Goal: Book appointment/travel/reservation

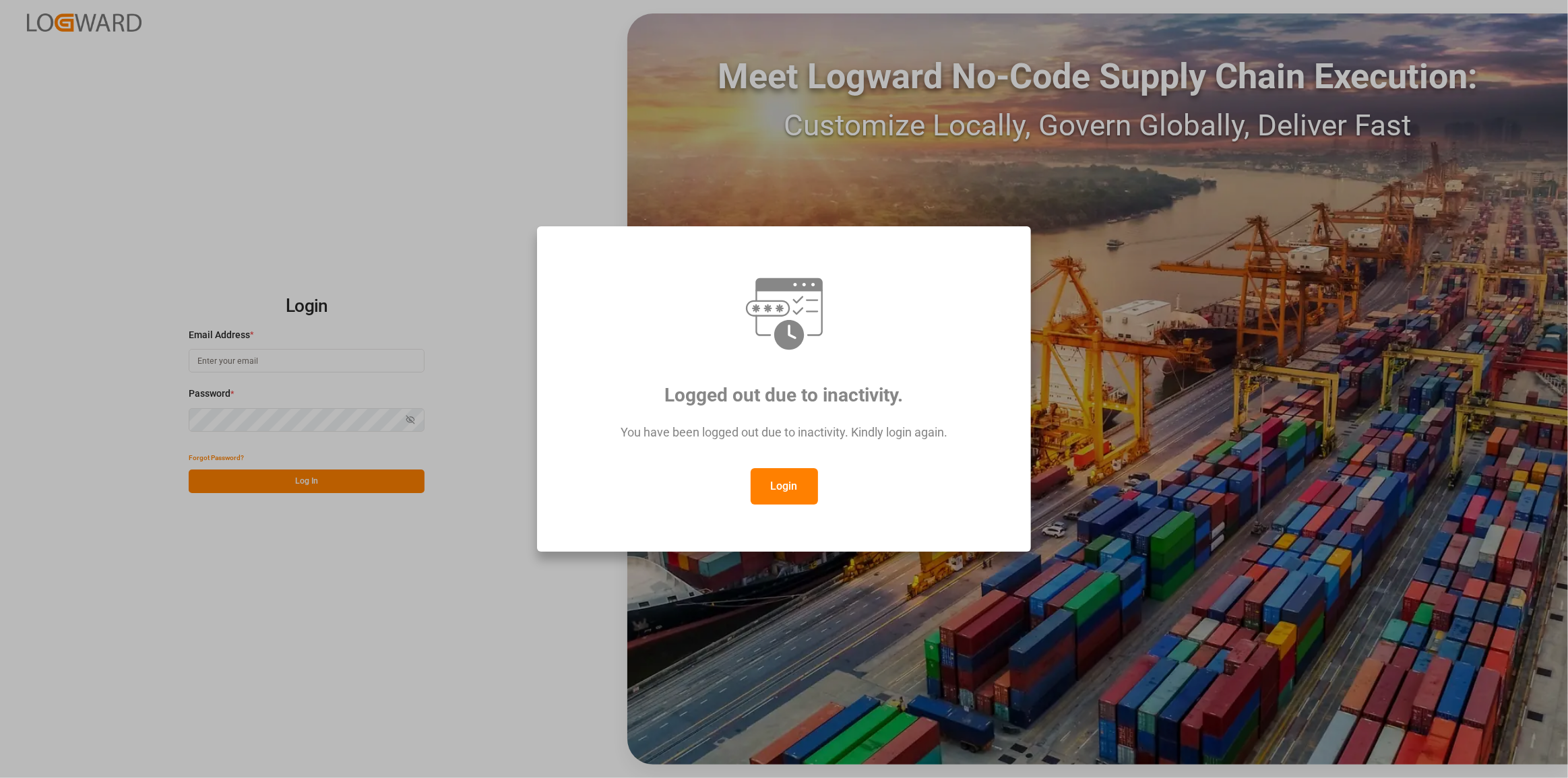
click at [762, 499] on button "Login" at bounding box center [784, 486] width 67 height 36
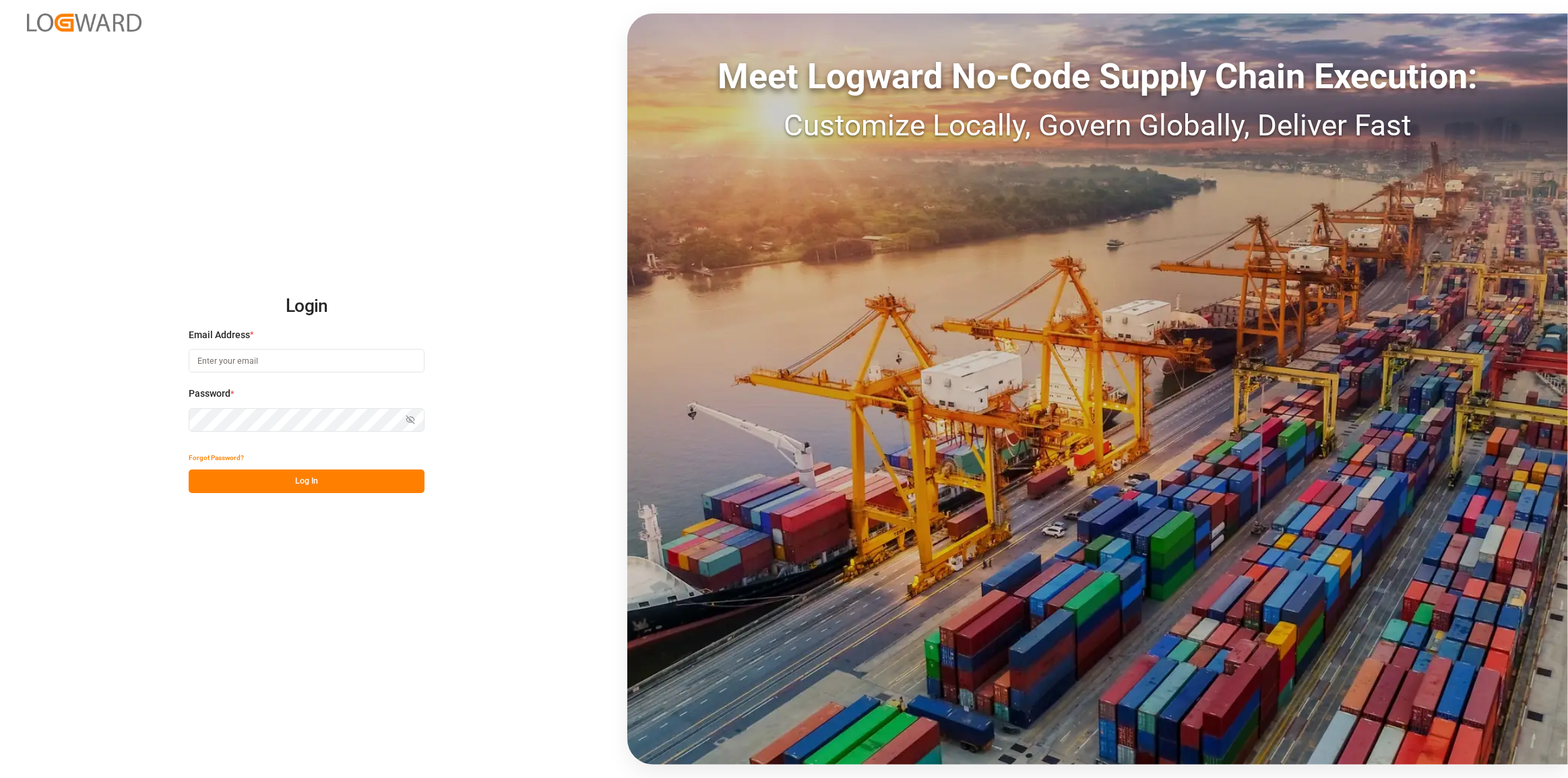
click at [301, 374] on div "Email Address *" at bounding box center [307, 357] width 236 height 60
click at [297, 366] on input at bounding box center [307, 360] width 236 height 23
type input "[PERSON_NAME][EMAIL_ADDRESS][PERSON_NAME][DOMAIN_NAME]"
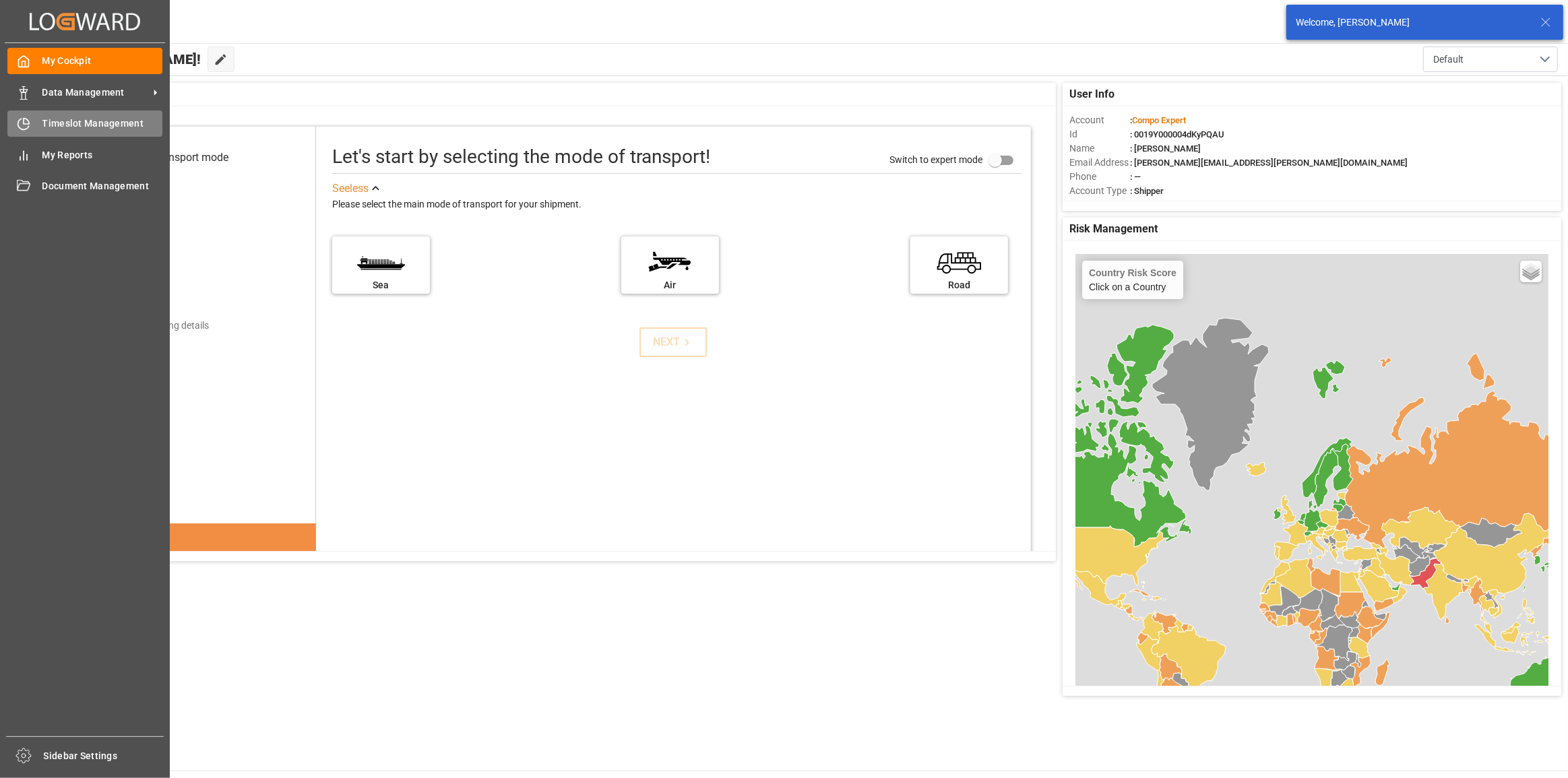
click at [35, 128] on div "Timeslot Management Timeslot Management" at bounding box center [85, 123] width 155 height 26
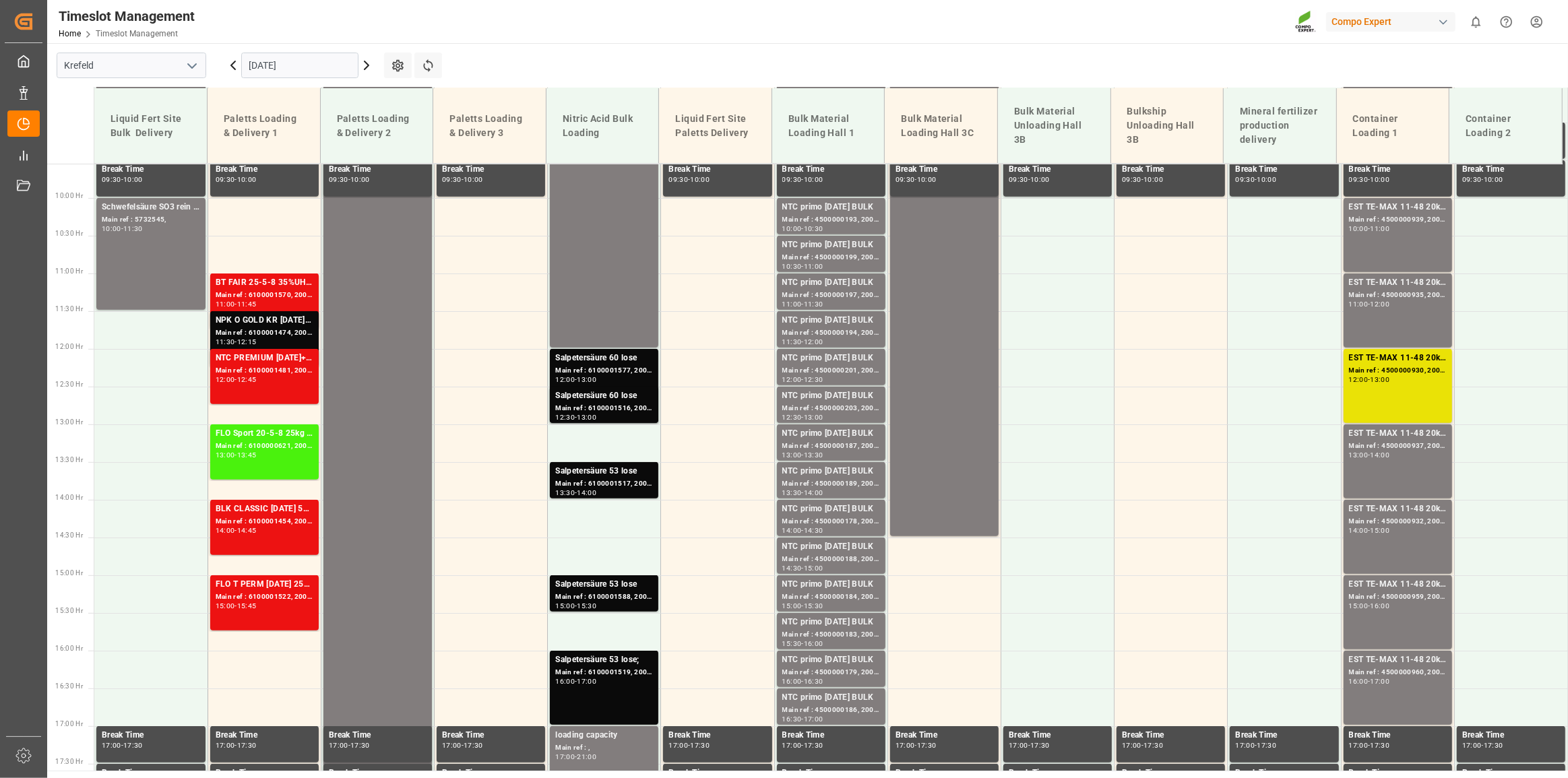
scroll to position [666, 0]
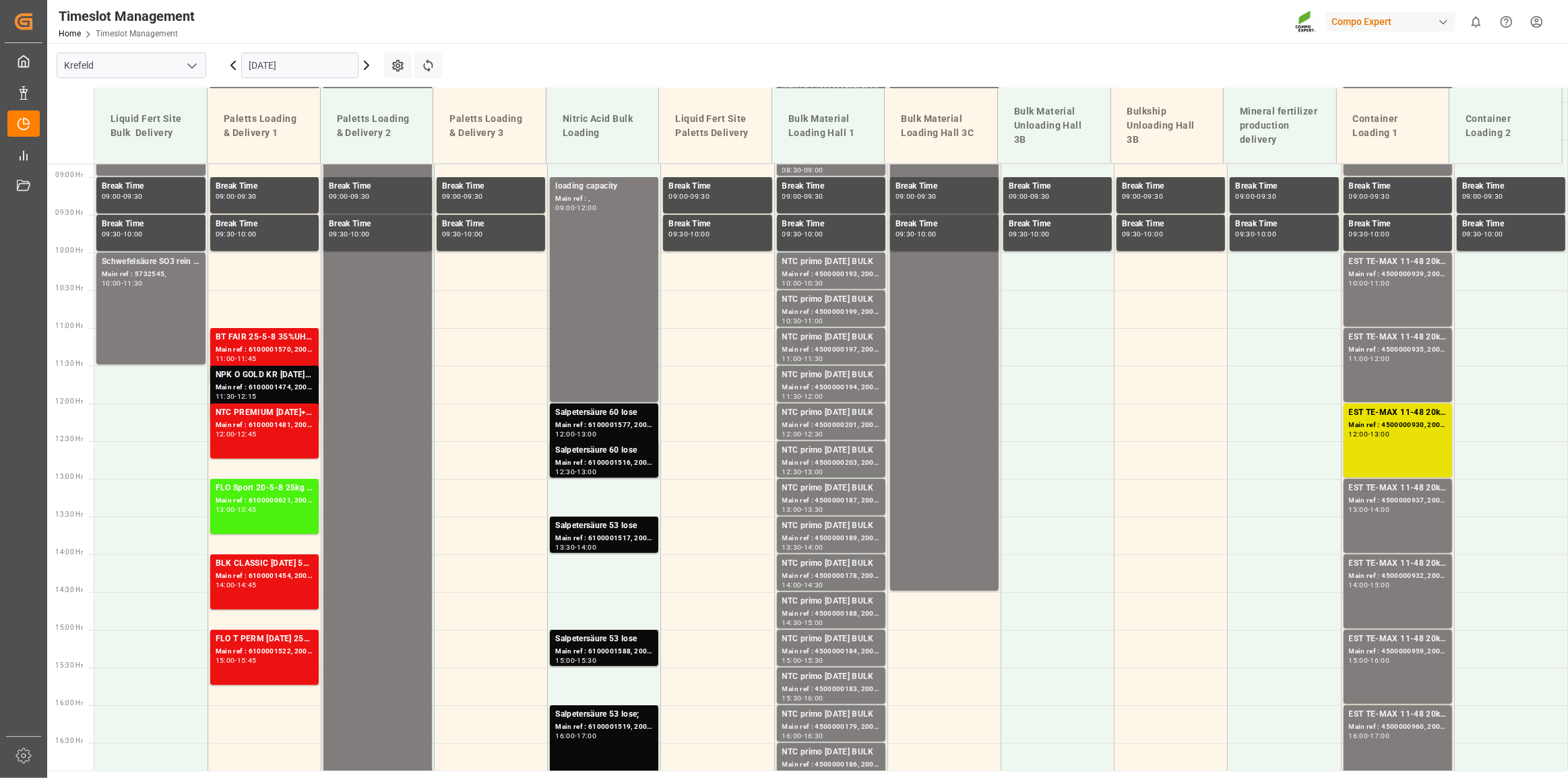
click at [316, 66] on input "[DATE]" at bounding box center [300, 66] width 117 height 26
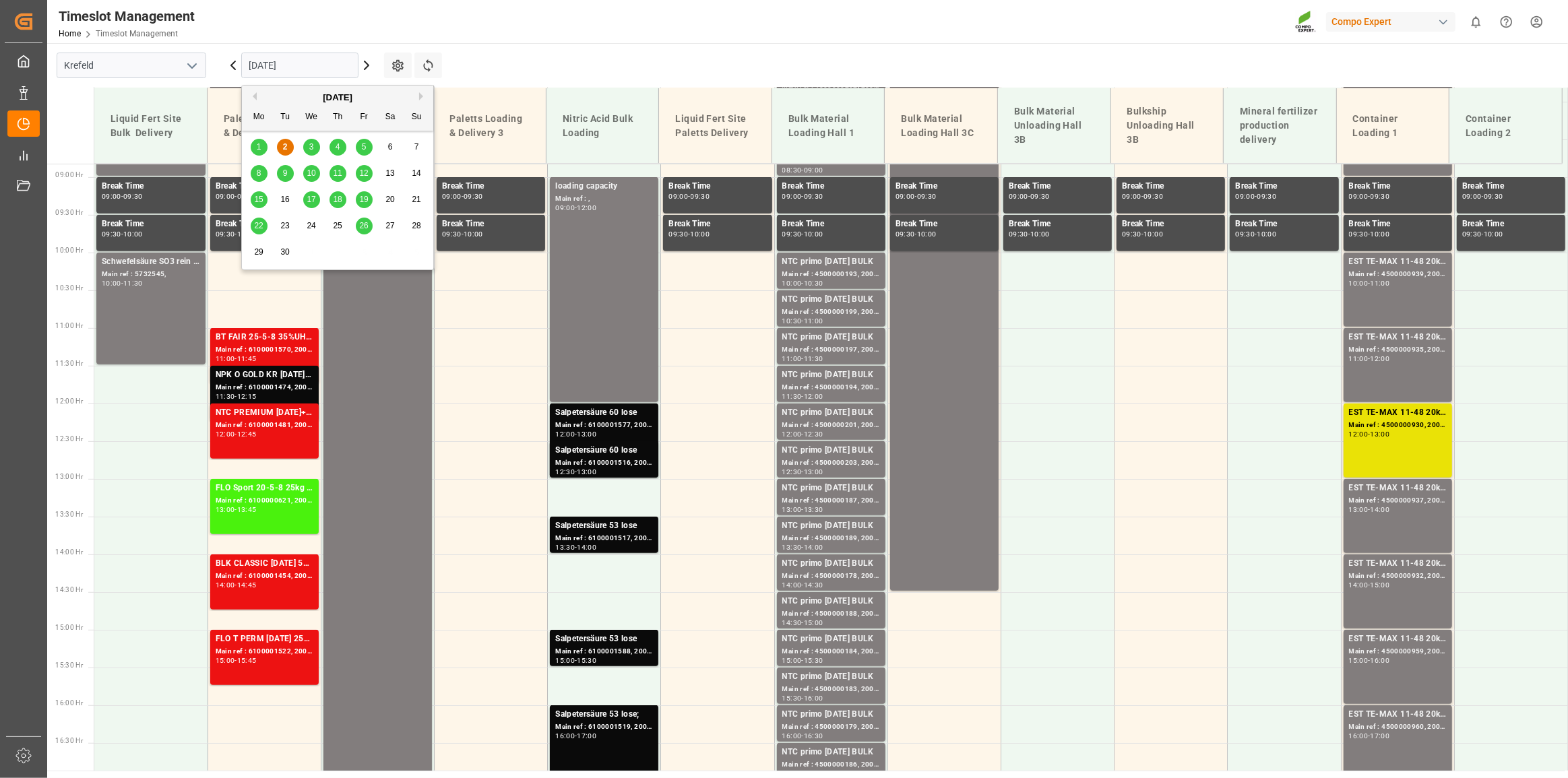
click at [315, 56] on input "[DATE]" at bounding box center [300, 66] width 117 height 26
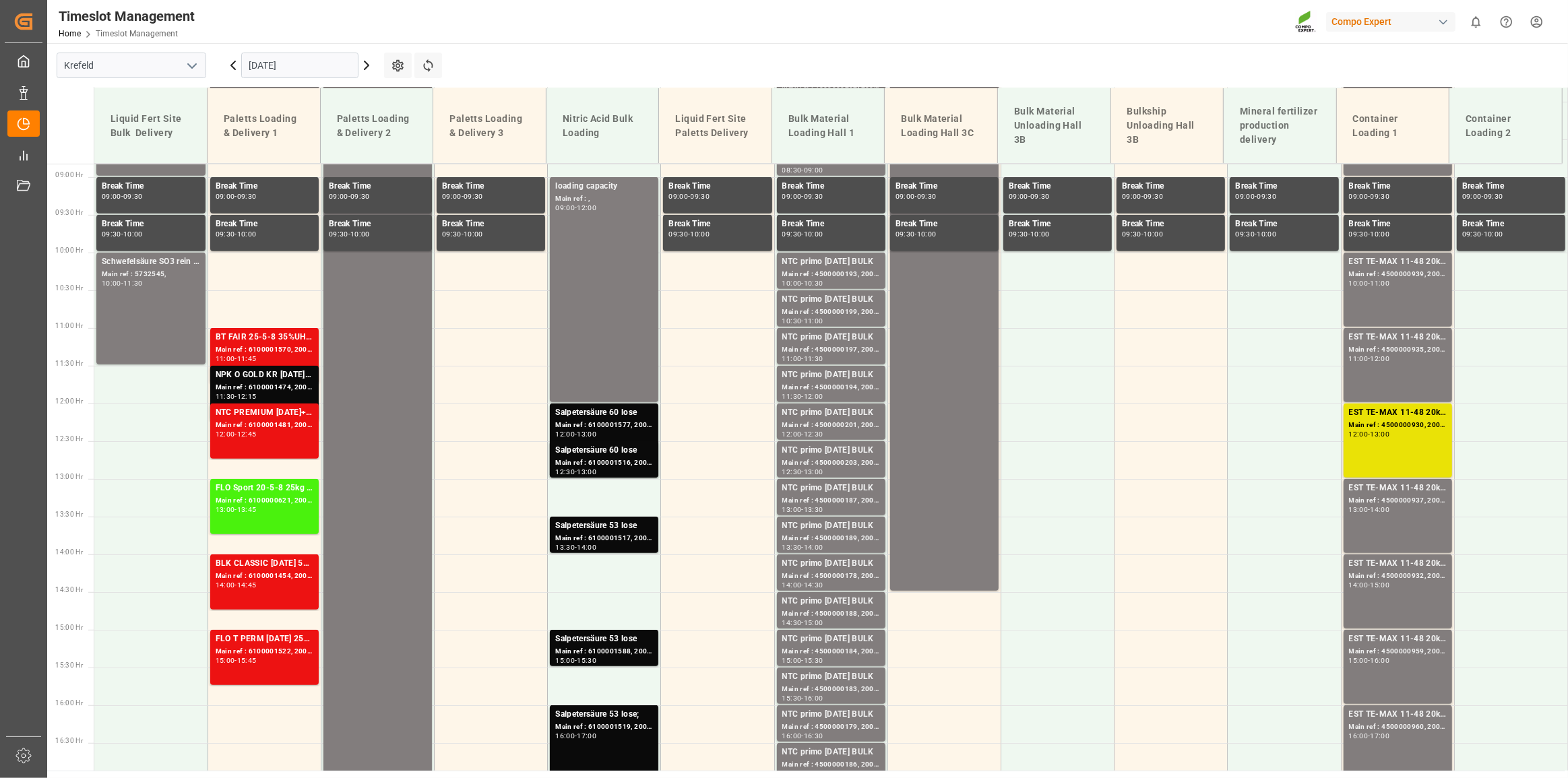
click at [589, 49] on main "[GEOGRAPHIC_DATA] [DATE] Settings Refresh Time Slots Liquid Fert Site Bulk Deli…" at bounding box center [806, 407] width 1518 height 728
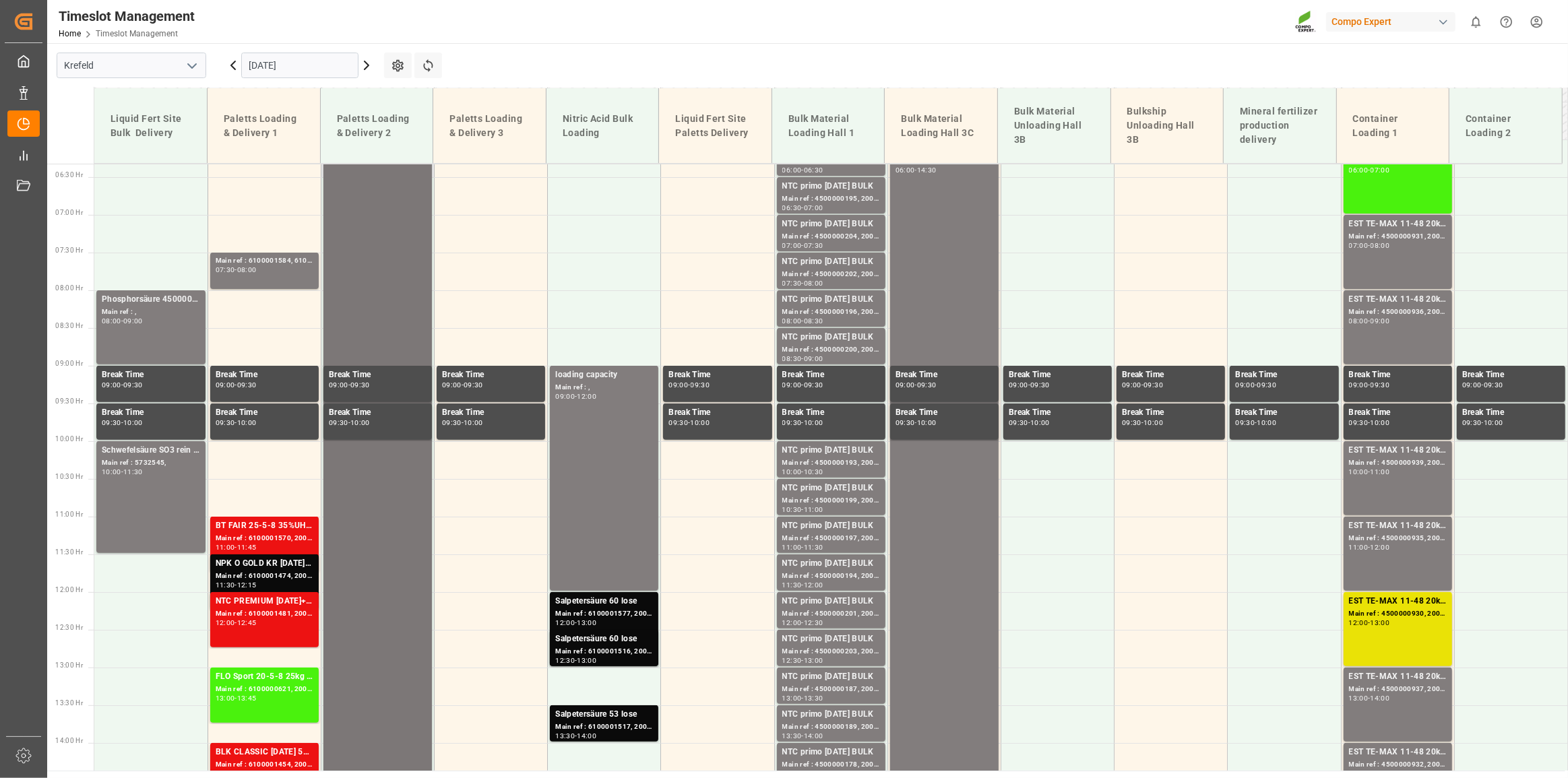
scroll to position [482, 0]
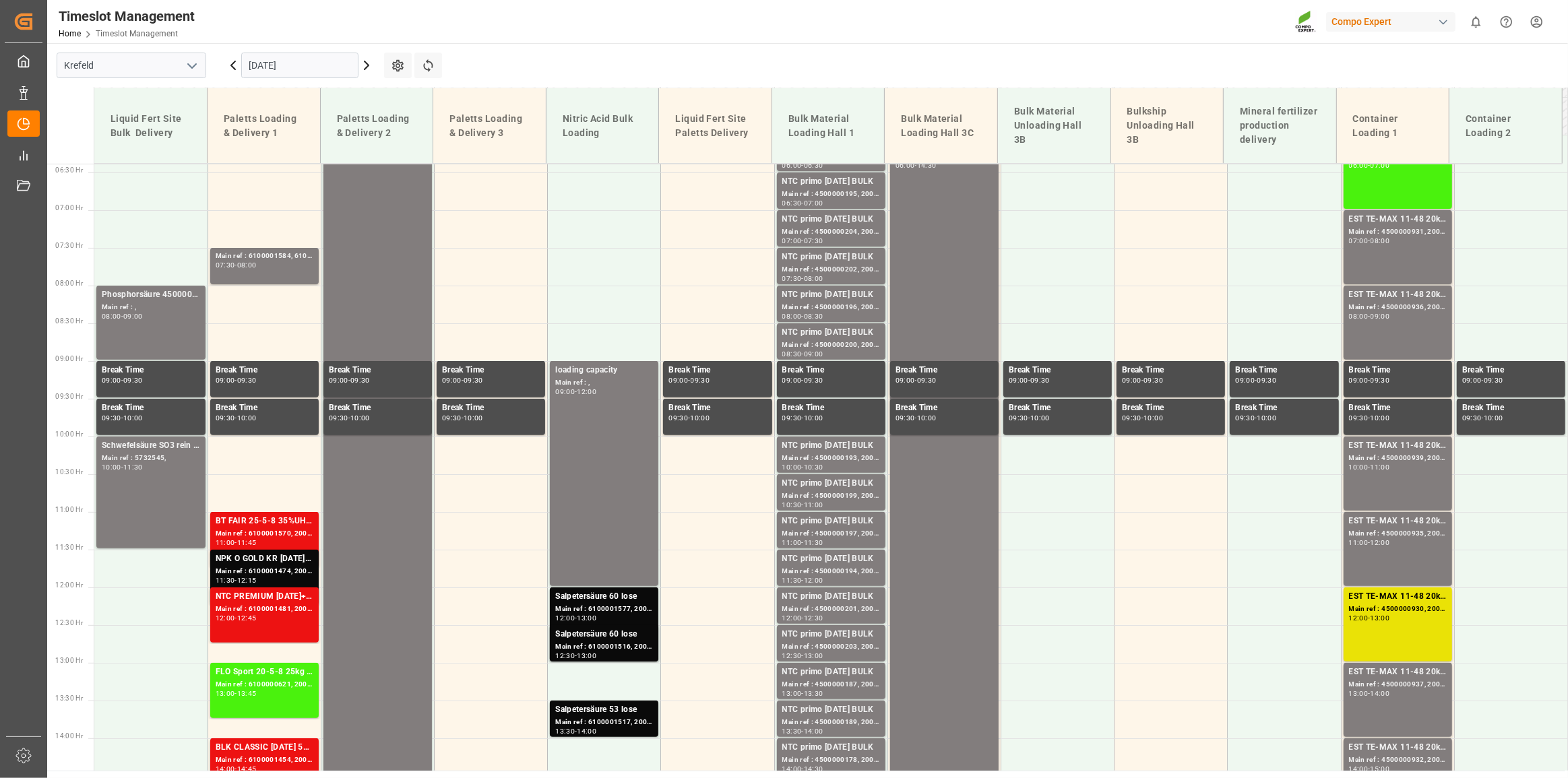
click at [311, 66] on input "[DATE]" at bounding box center [300, 66] width 117 height 26
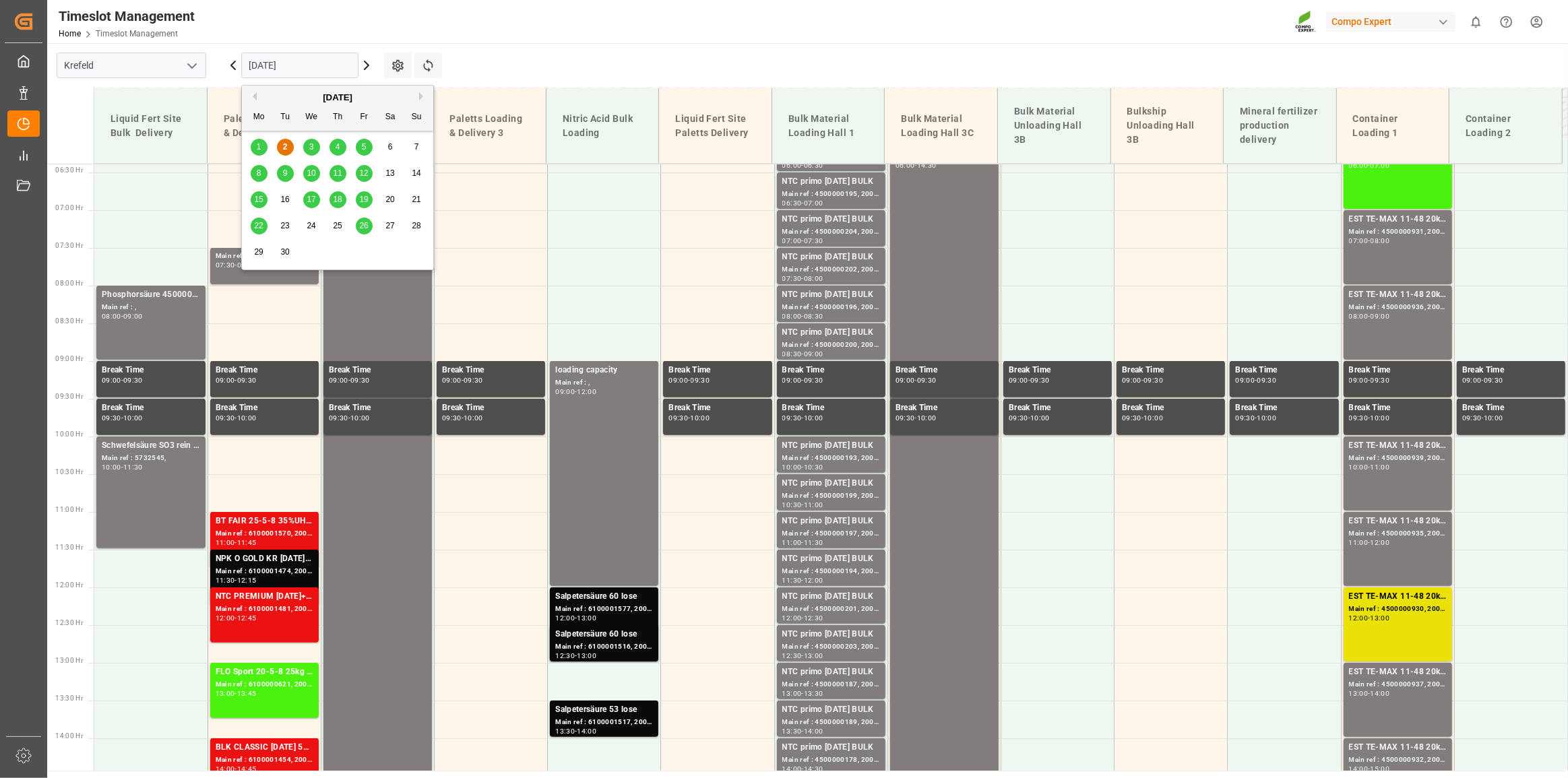
click at [314, 142] on div "3" at bounding box center [312, 148] width 17 height 16
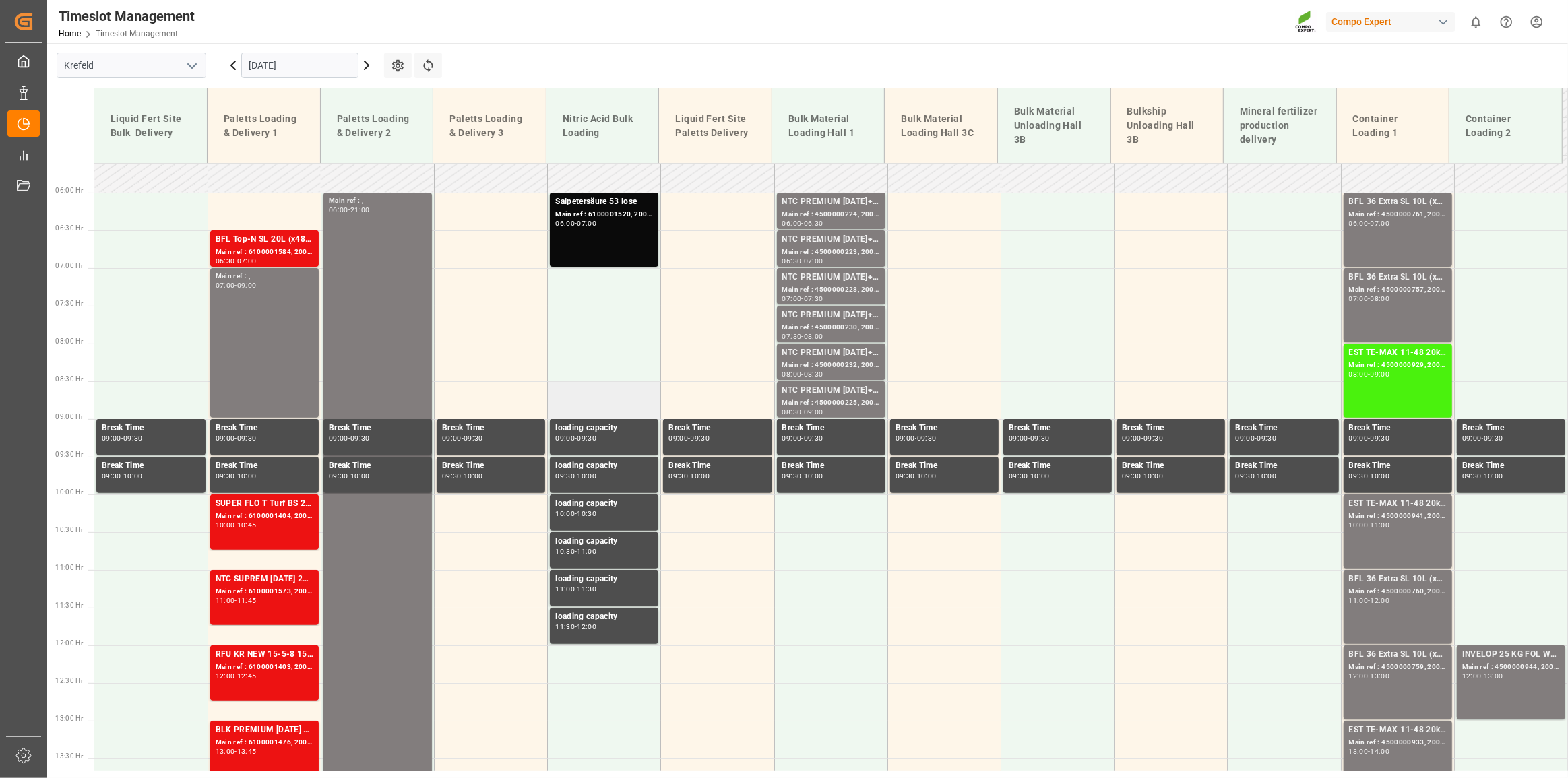
scroll to position [421, 0]
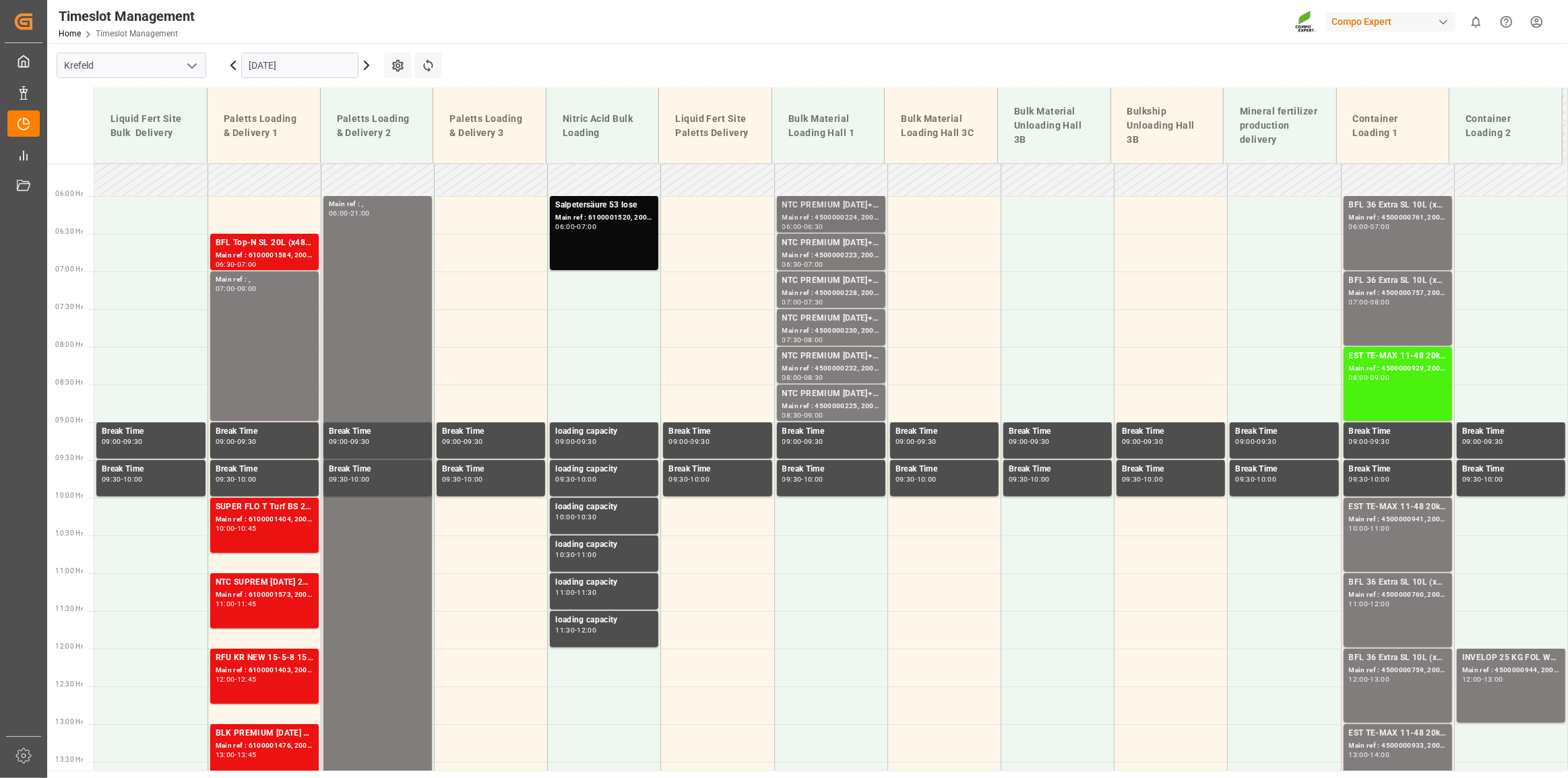
click at [858, 213] on div "Main ref : 4500000224, 2000000040" at bounding box center [831, 218] width 98 height 11
click at [850, 256] on div "Main ref : 4500000223, 2000000040" at bounding box center [831, 256] width 98 height 11
click at [846, 294] on div "Main ref : 4500000228, 2000000040" at bounding box center [831, 293] width 98 height 11
click at [844, 324] on div "NTC PREMIUM [DATE]+3+TE BULK" at bounding box center [831, 319] width 98 height 14
click at [844, 227] on div "06:00 - 06:30" at bounding box center [831, 227] width 98 height 8
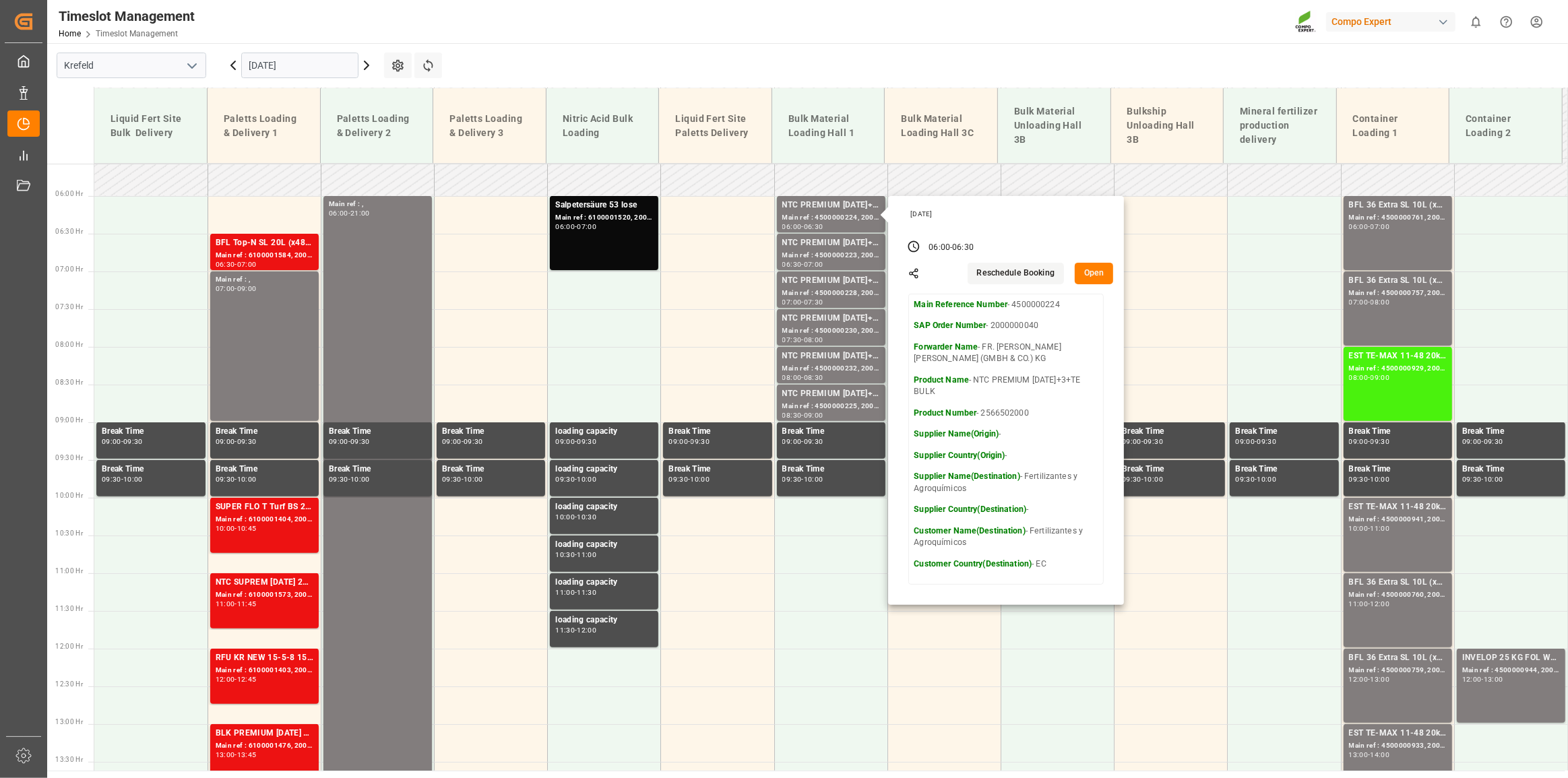
drag, startPoint x: 939, startPoint y: 60, endPoint x: 692, endPoint y: 140, distance: 259.6
click at [939, 60] on main "[GEOGRAPHIC_DATA] [DATE] Settings Refresh Time Slots Liquid Fert Site Bulk Deli…" at bounding box center [806, 407] width 1518 height 728
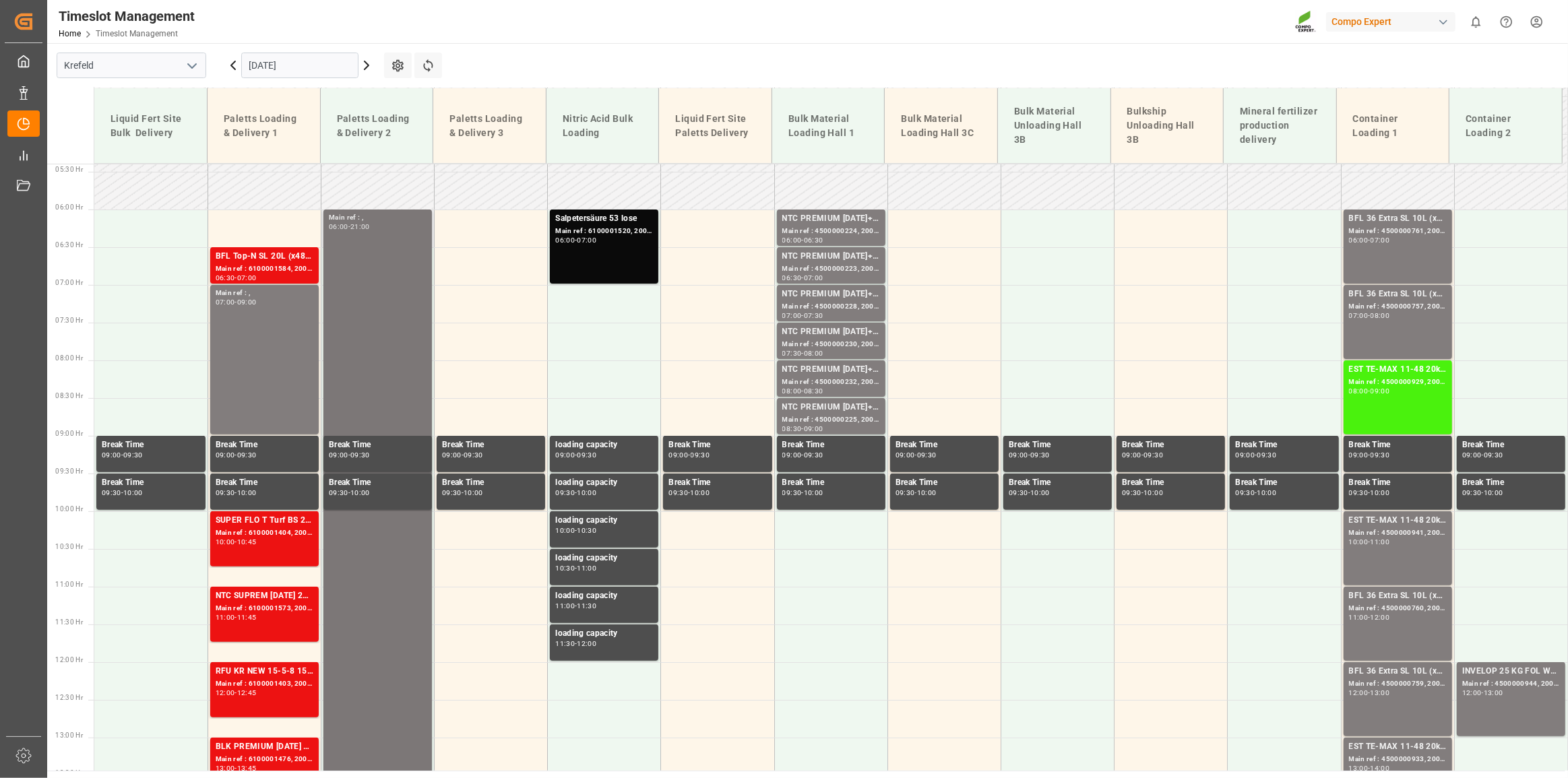
scroll to position [468, 0]
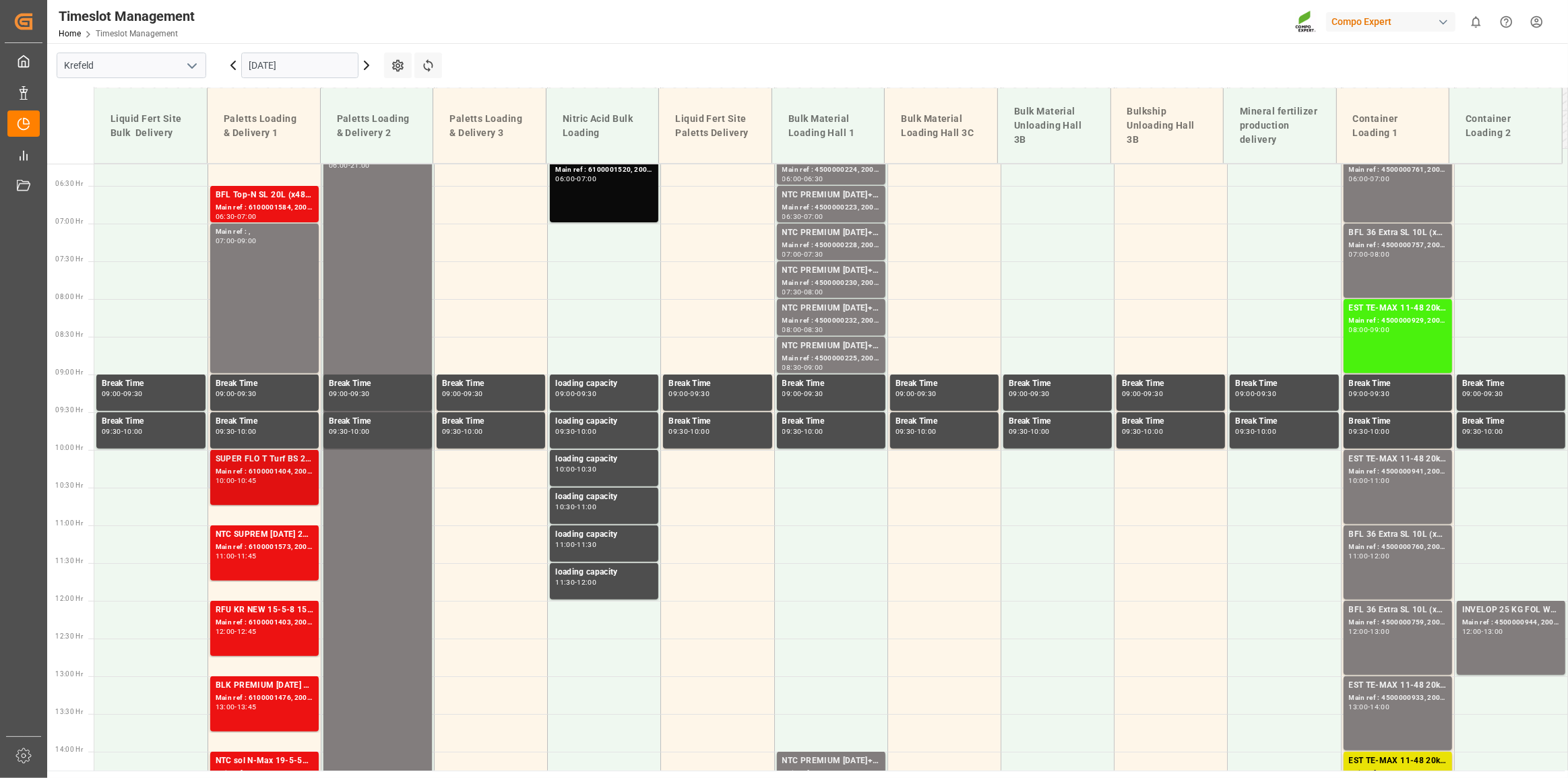
click at [264, 467] on div "Main ref : 6100001404, 2000001235;" at bounding box center [264, 471] width 98 height 11
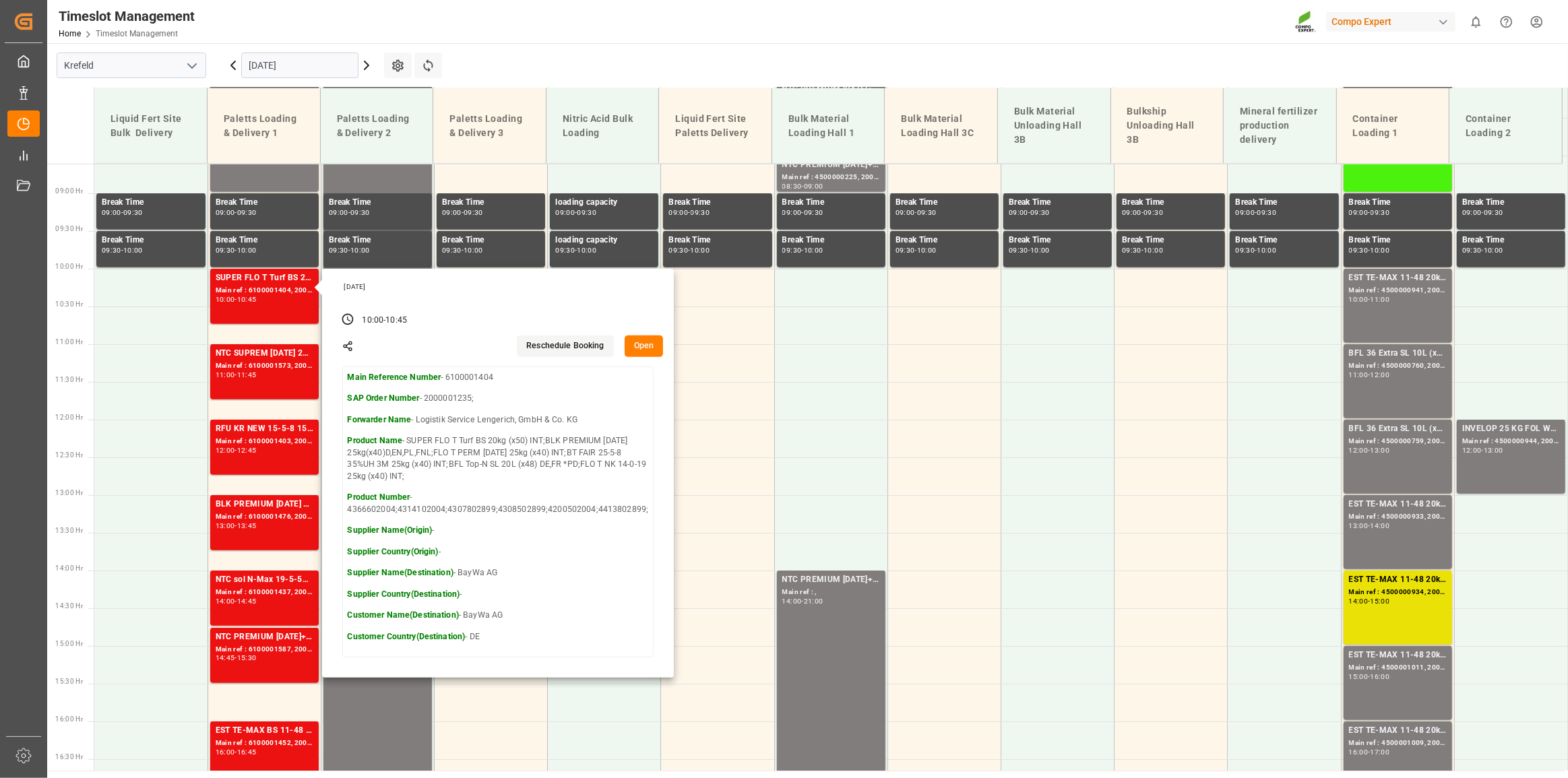
scroll to position [652, 0]
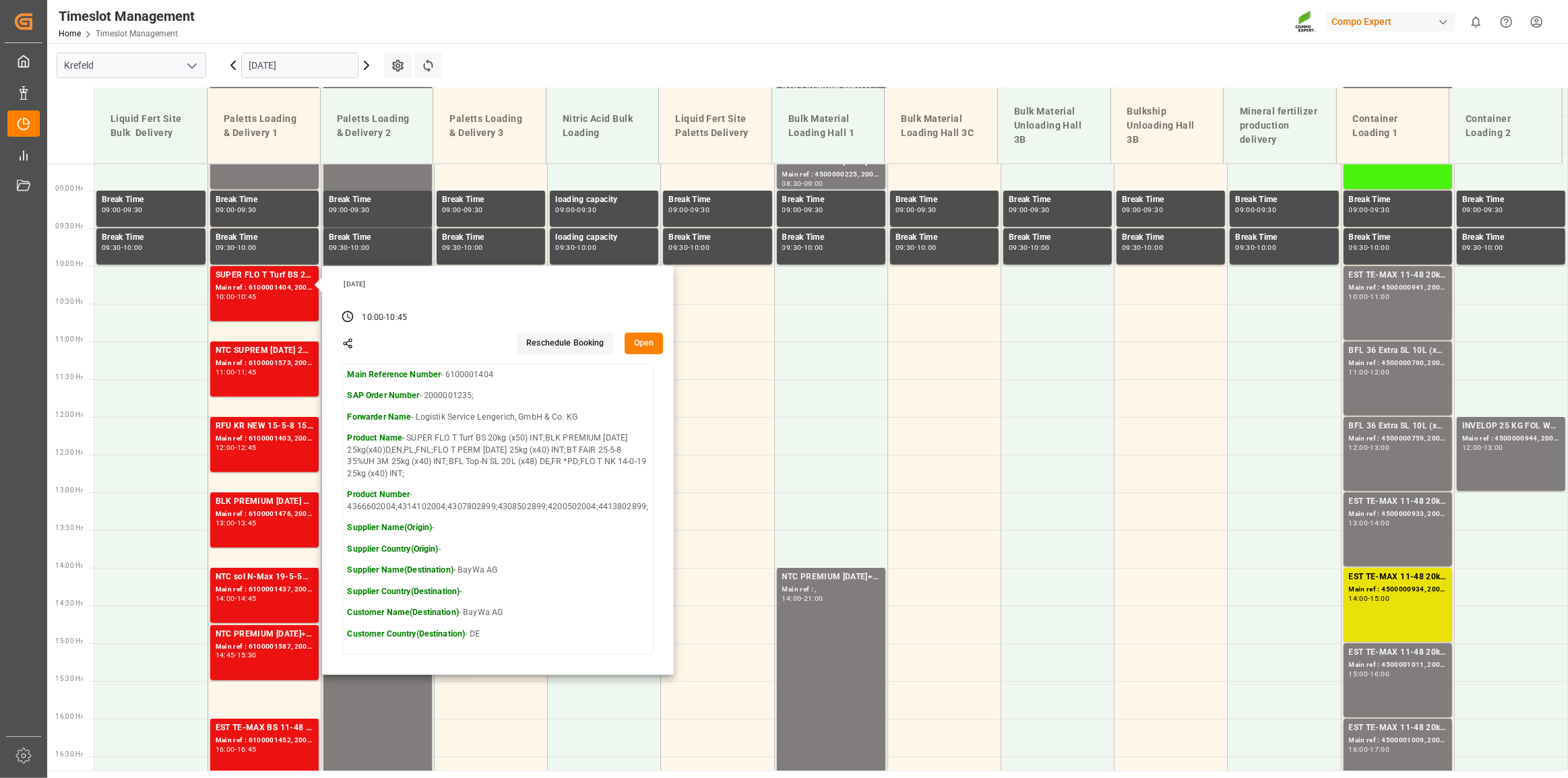
click at [24, 320] on div "My Cockpit My Cockpit Data Management Data Management Timeslot Management Times…" at bounding box center [23, 389] width 38 height 693
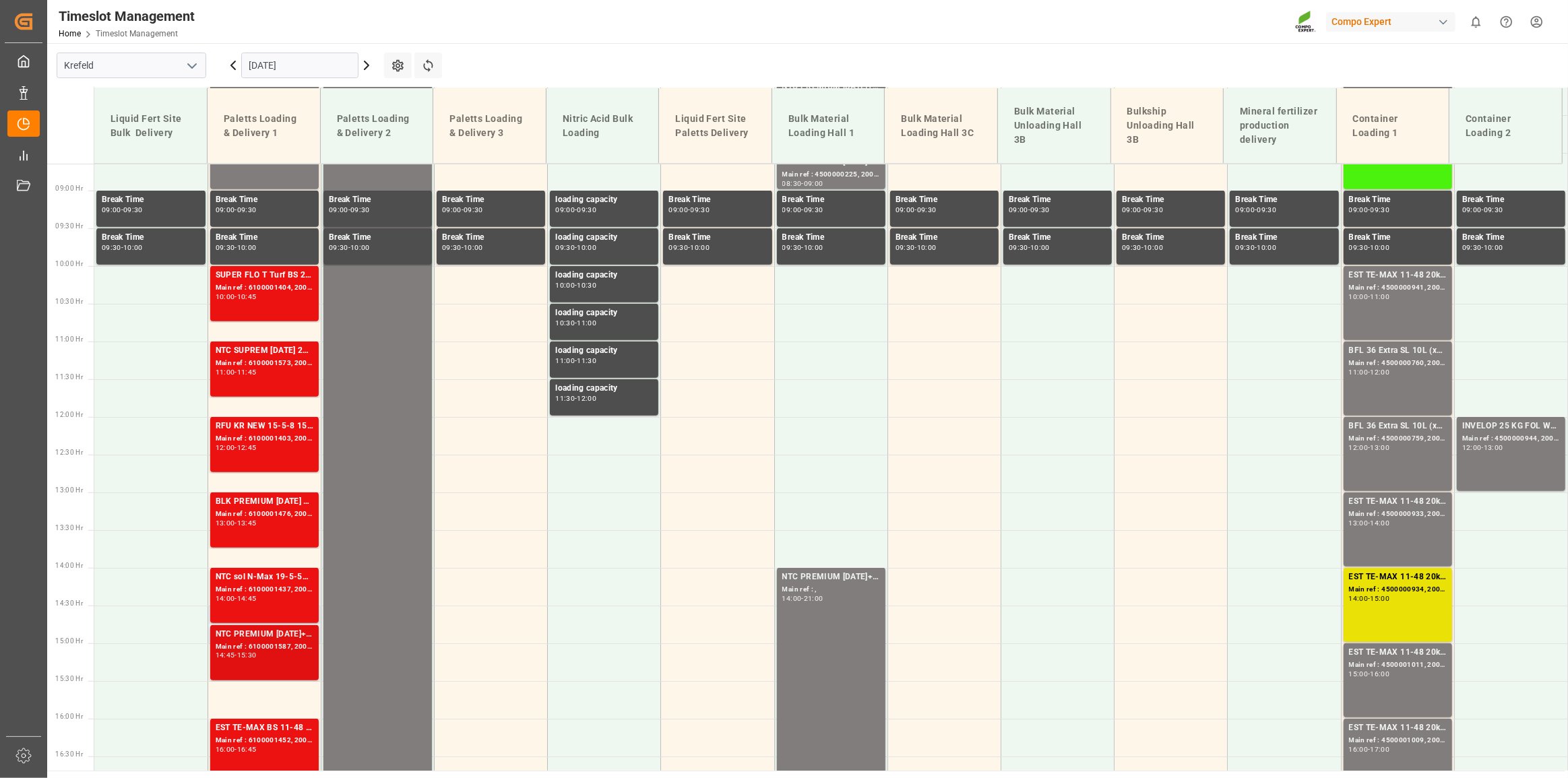
click at [267, 659] on div "14:45 - 15:30" at bounding box center [264, 655] width 98 height 8
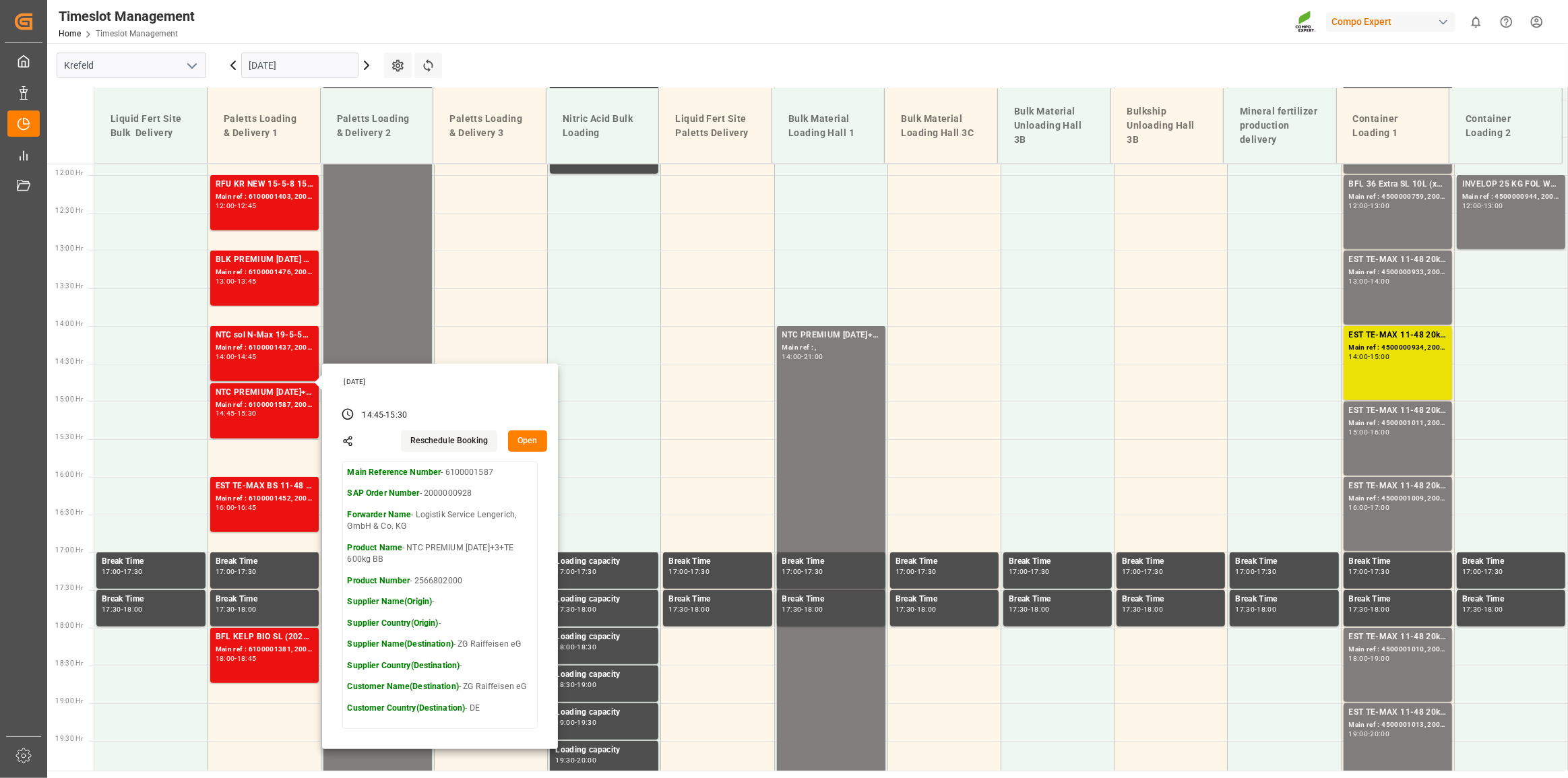
scroll to position [897, 0]
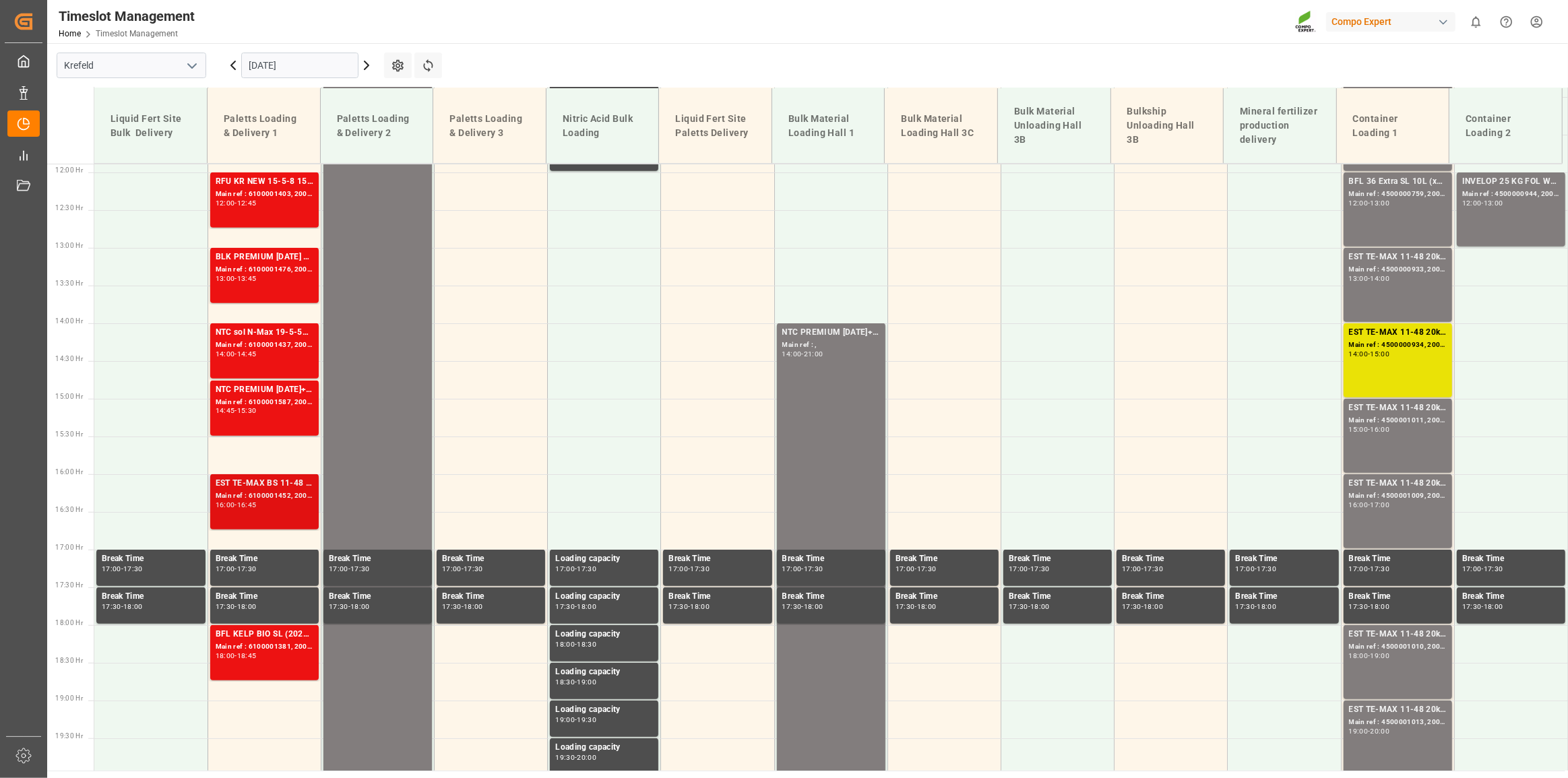
click at [269, 512] on div "EST TE-MAX BS 11-48 20kg (x56) INT; Main ref : 6100001452, 2000001274; 16:00 - …" at bounding box center [264, 503] width 98 height 50
click at [299, 645] on div "Main ref : 6100001381, 2000000633;" at bounding box center [264, 647] width 98 height 11
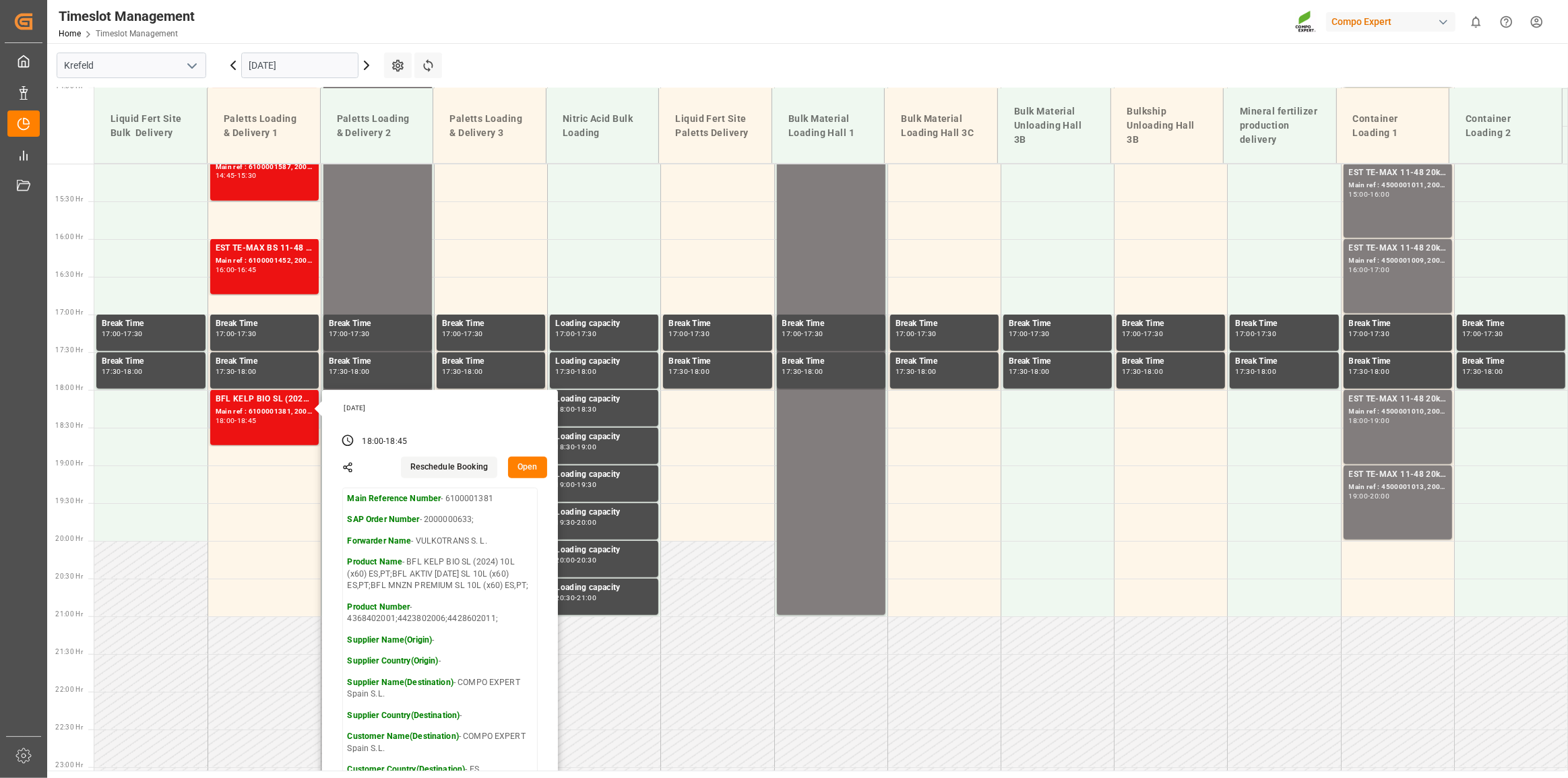
scroll to position [1081, 0]
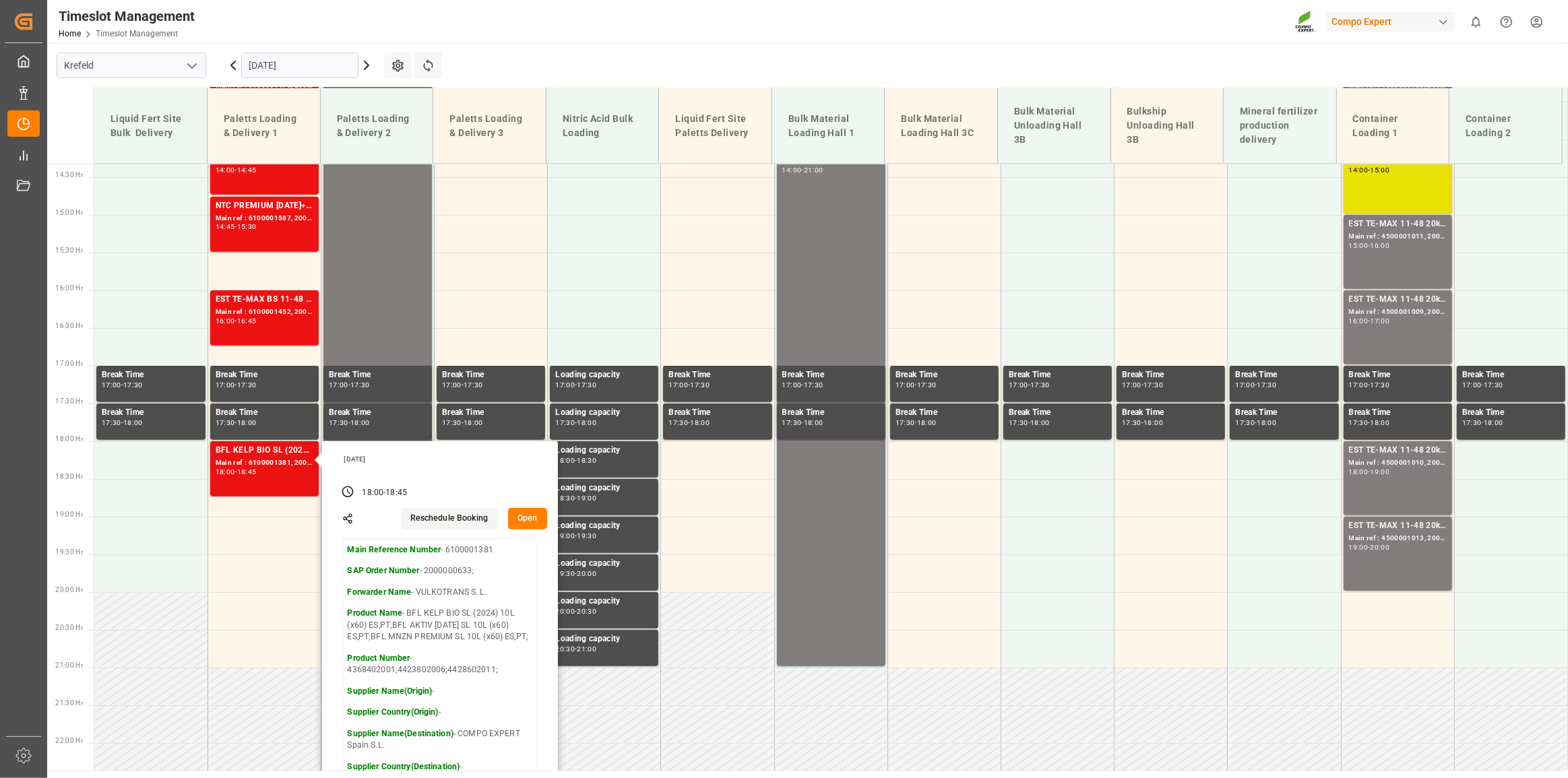
click at [554, 65] on main "[GEOGRAPHIC_DATA] [DATE] Settings Refresh Time Slots Liquid Fert Site Bulk Deli…" at bounding box center [806, 407] width 1518 height 728
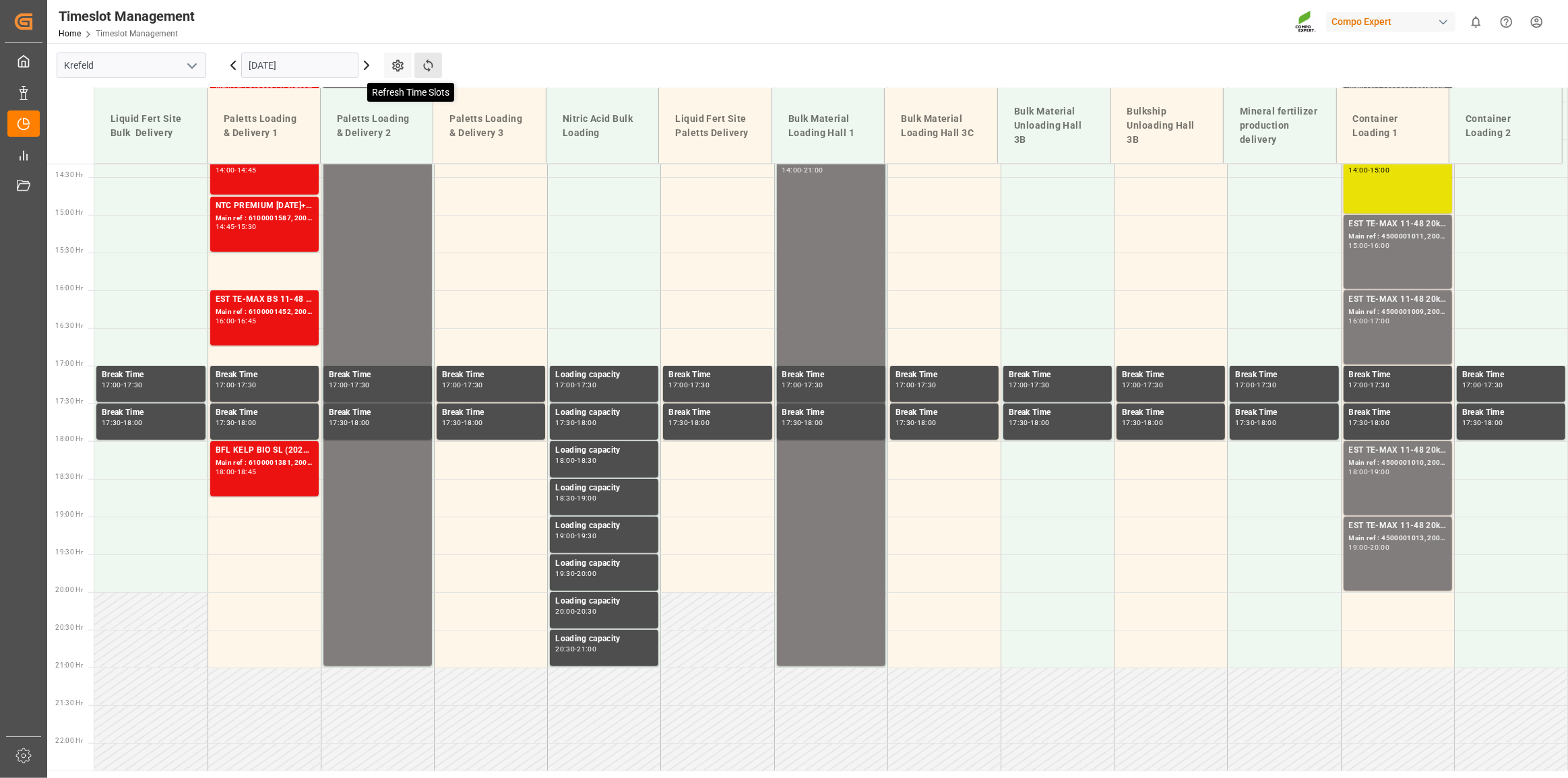
click at [430, 67] on icon at bounding box center [428, 66] width 14 height 14
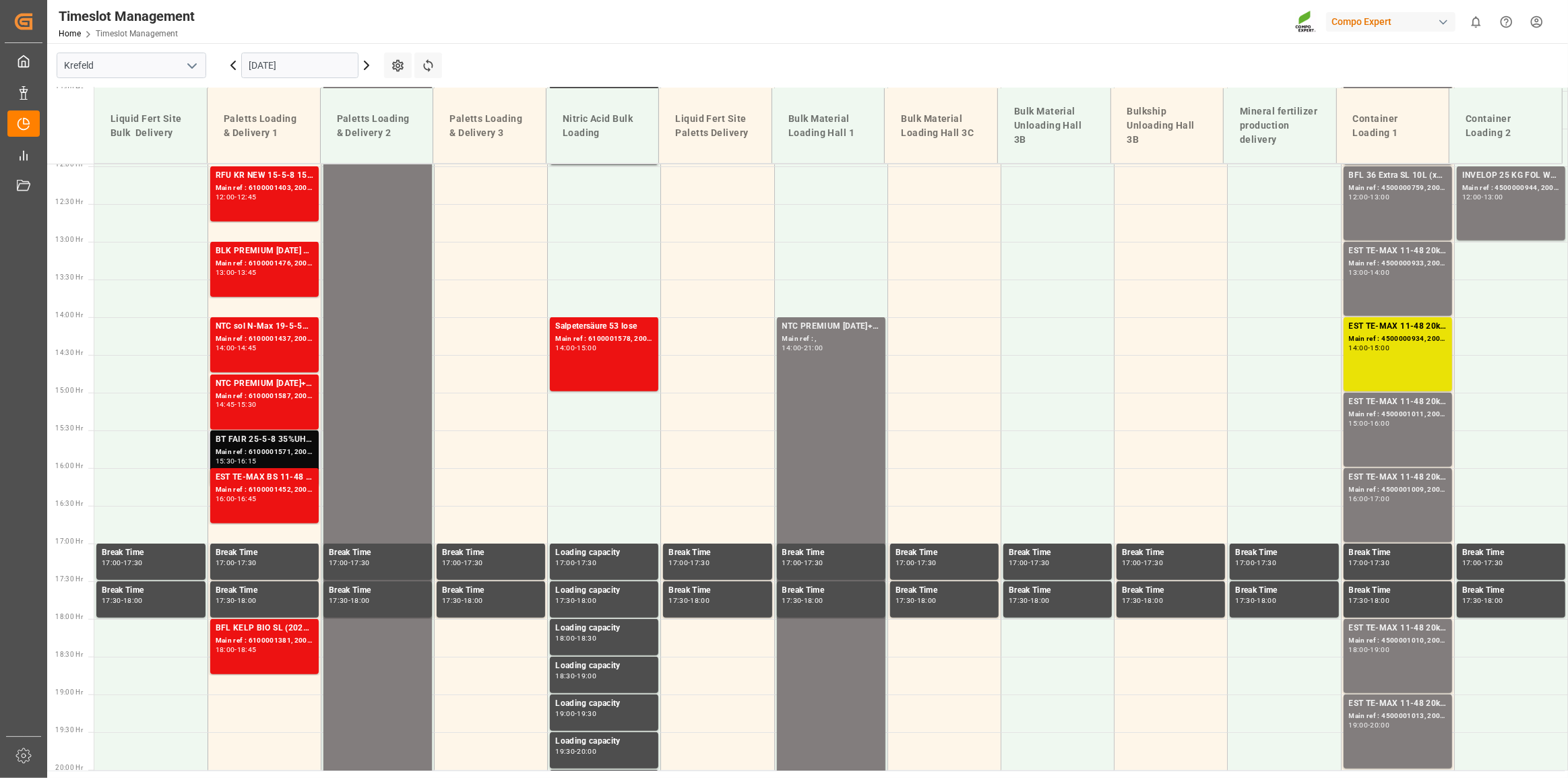
scroll to position [925, 0]
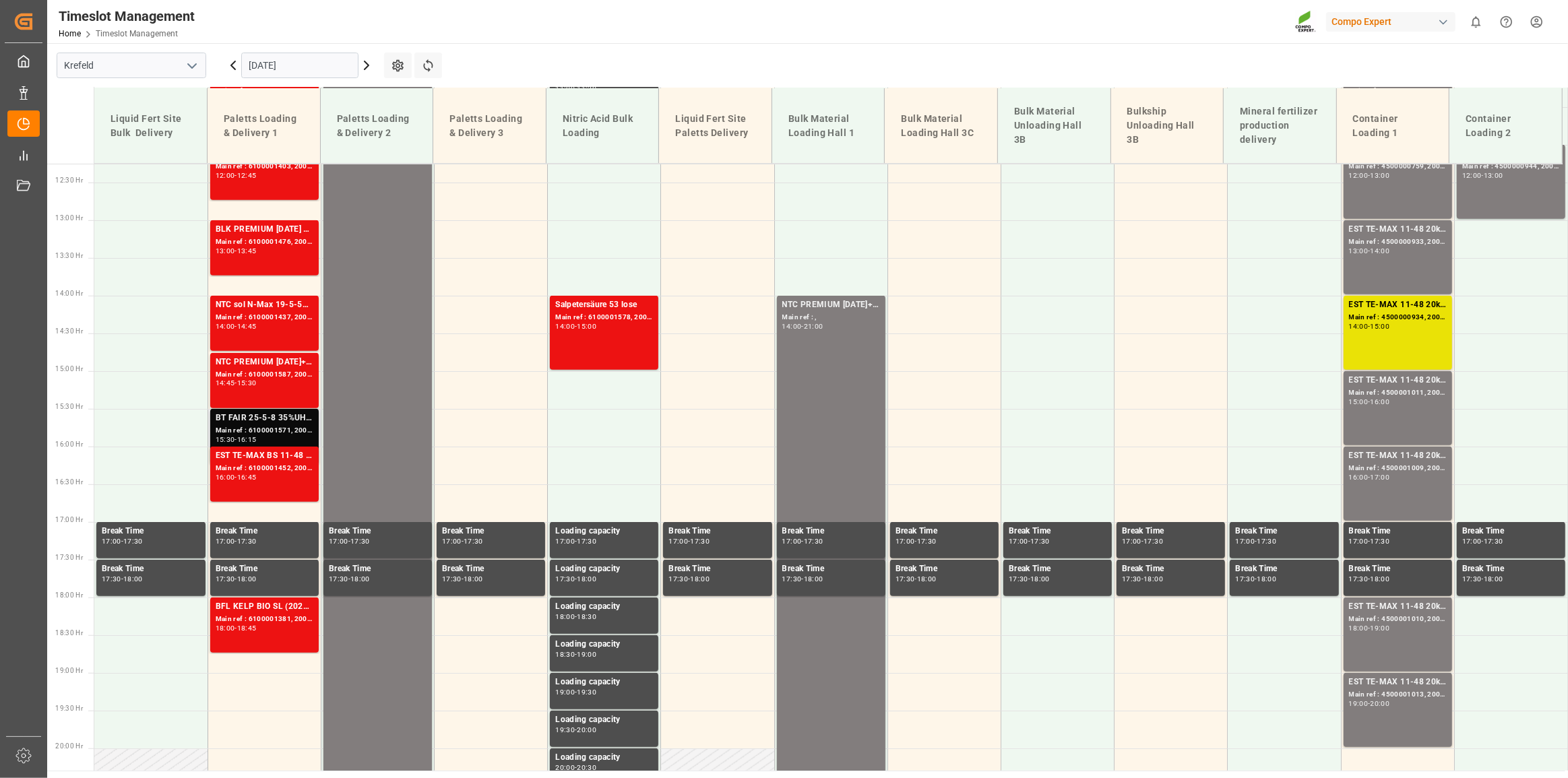
click at [278, 420] on div "BT FAIR 25-5-8 35%UH 3M 25kg (x40) INTNTC PREMIUM [DATE]+3+TE 600kg BBNTC PREMI…" at bounding box center [264, 419] width 98 height 14
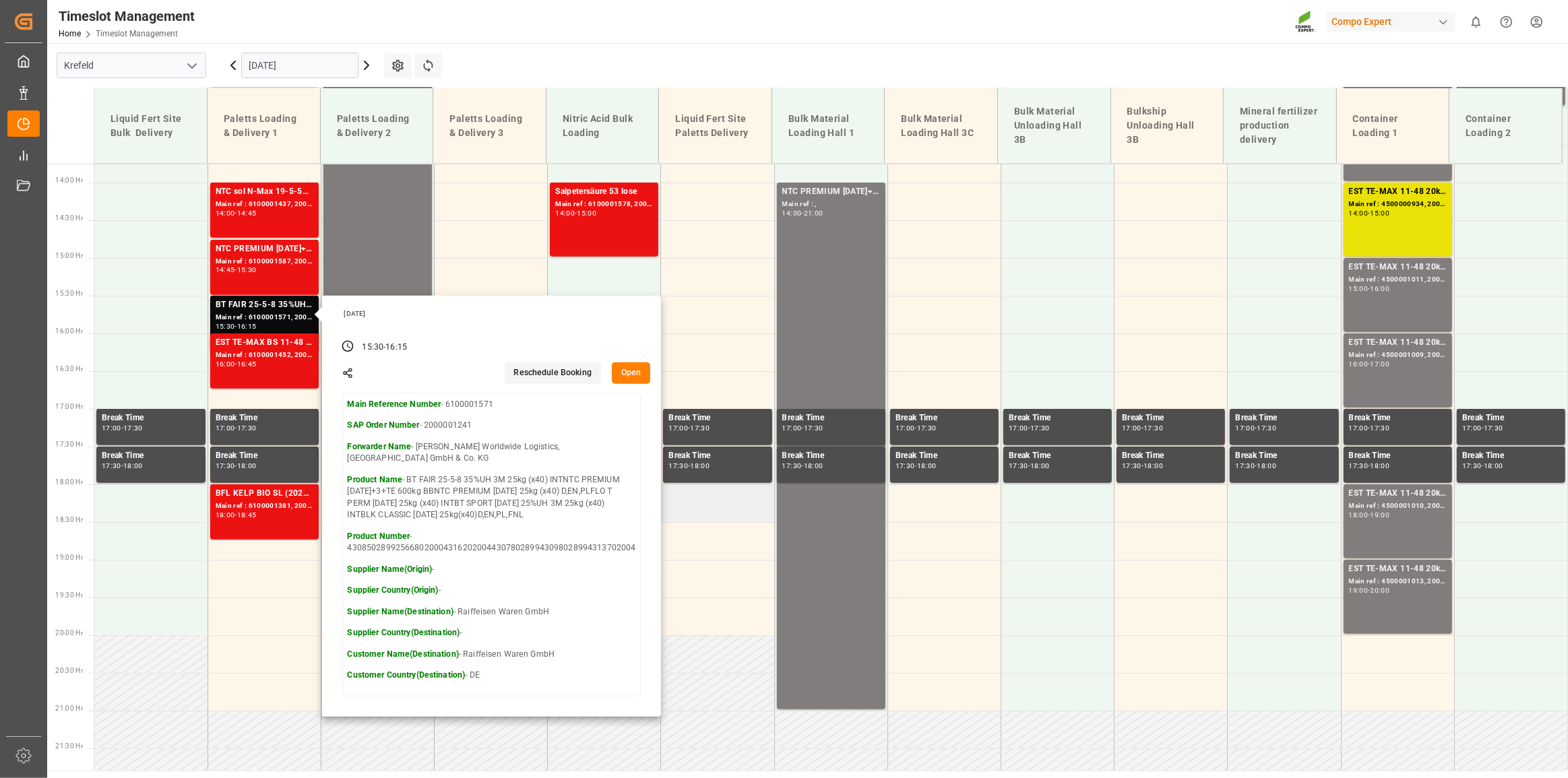
scroll to position [986, 0]
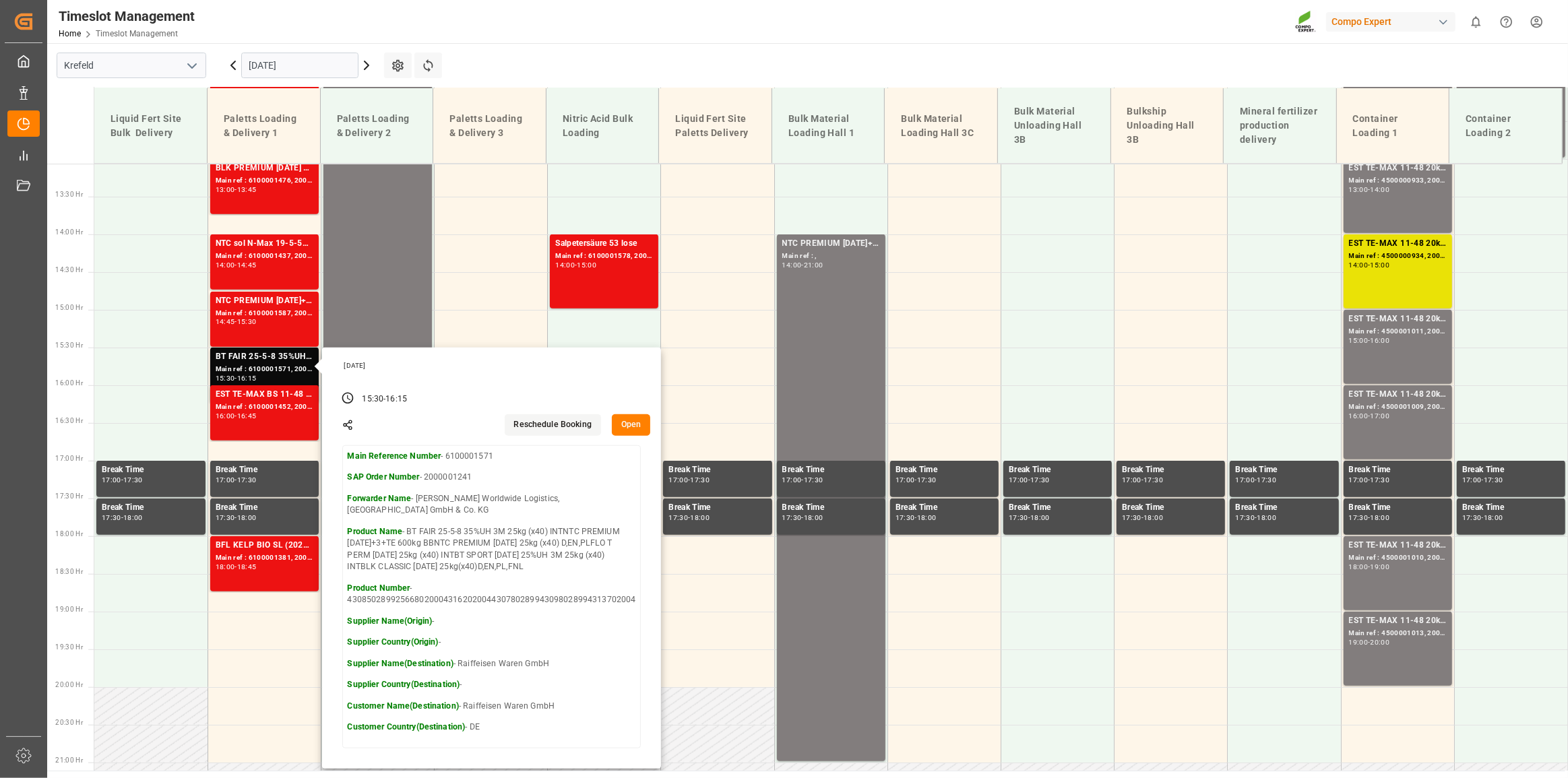
drag, startPoint x: 478, startPoint y: 63, endPoint x: 468, endPoint y: 91, distance: 29.7
click at [478, 62] on main "[GEOGRAPHIC_DATA] [DATE] Settings Refresh Time Slots Liquid Fert Site Bulk Deli…" at bounding box center [806, 407] width 1518 height 728
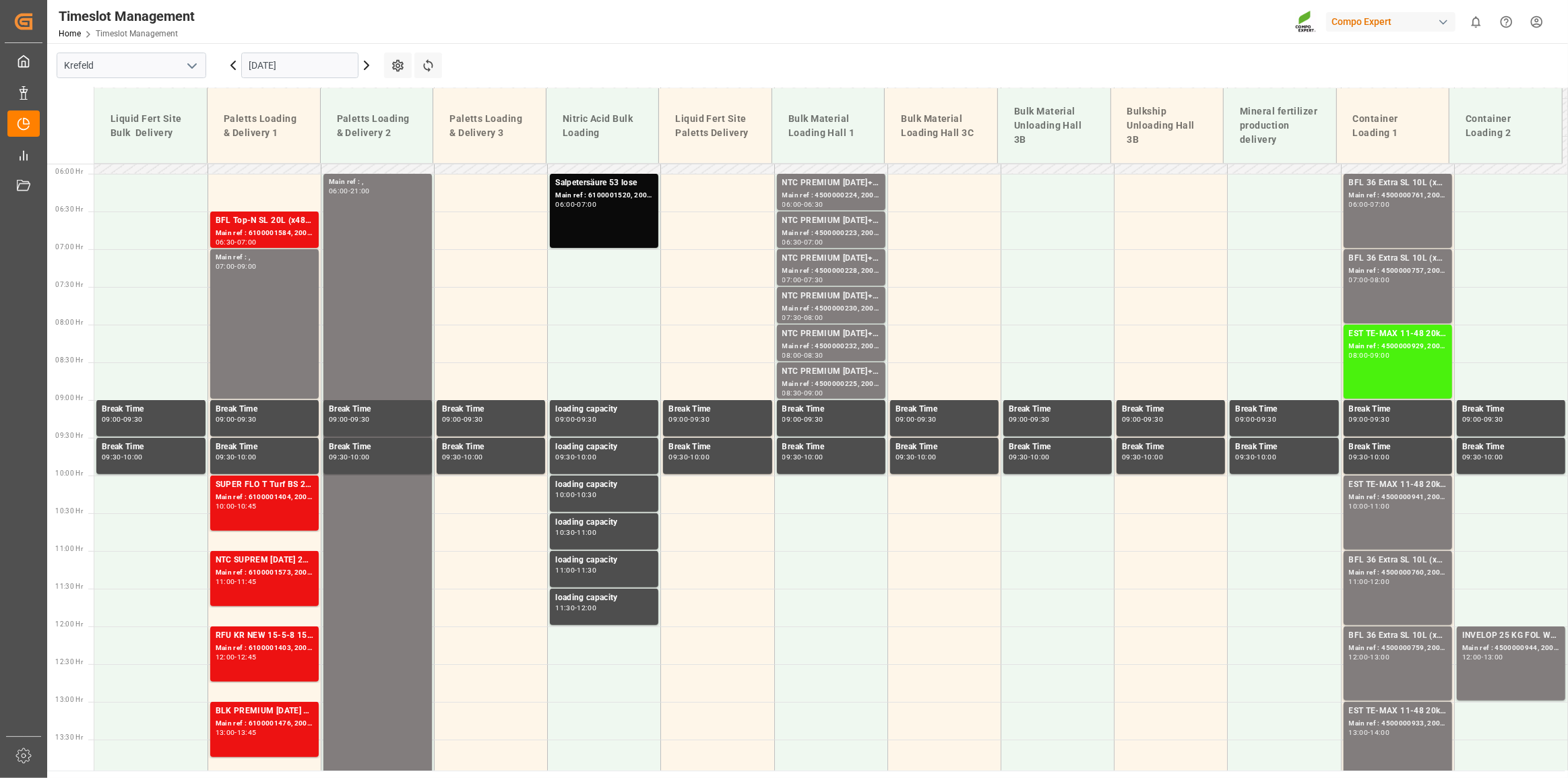
scroll to position [434, 0]
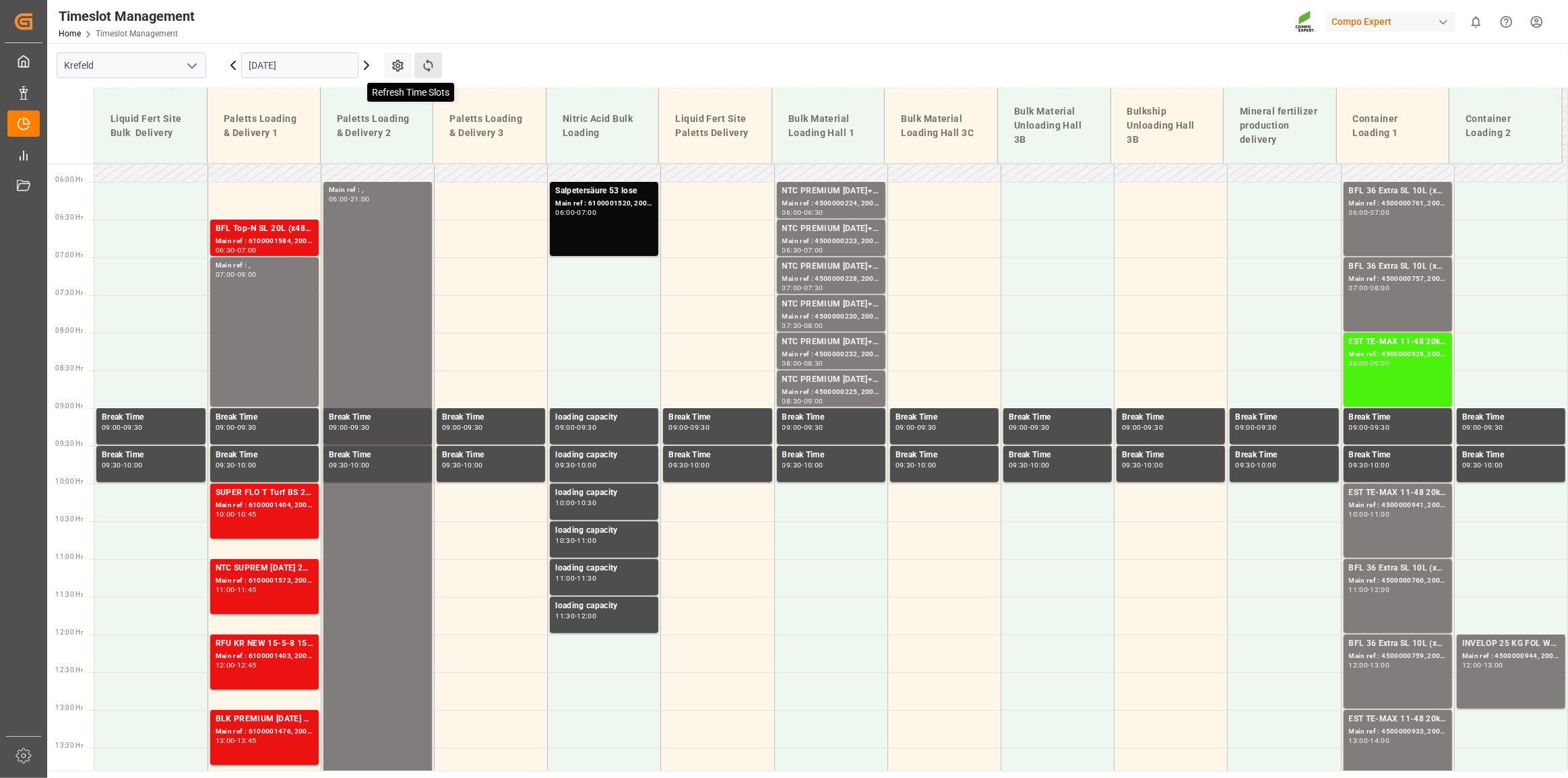
click at [431, 60] on icon at bounding box center [428, 66] width 14 height 14
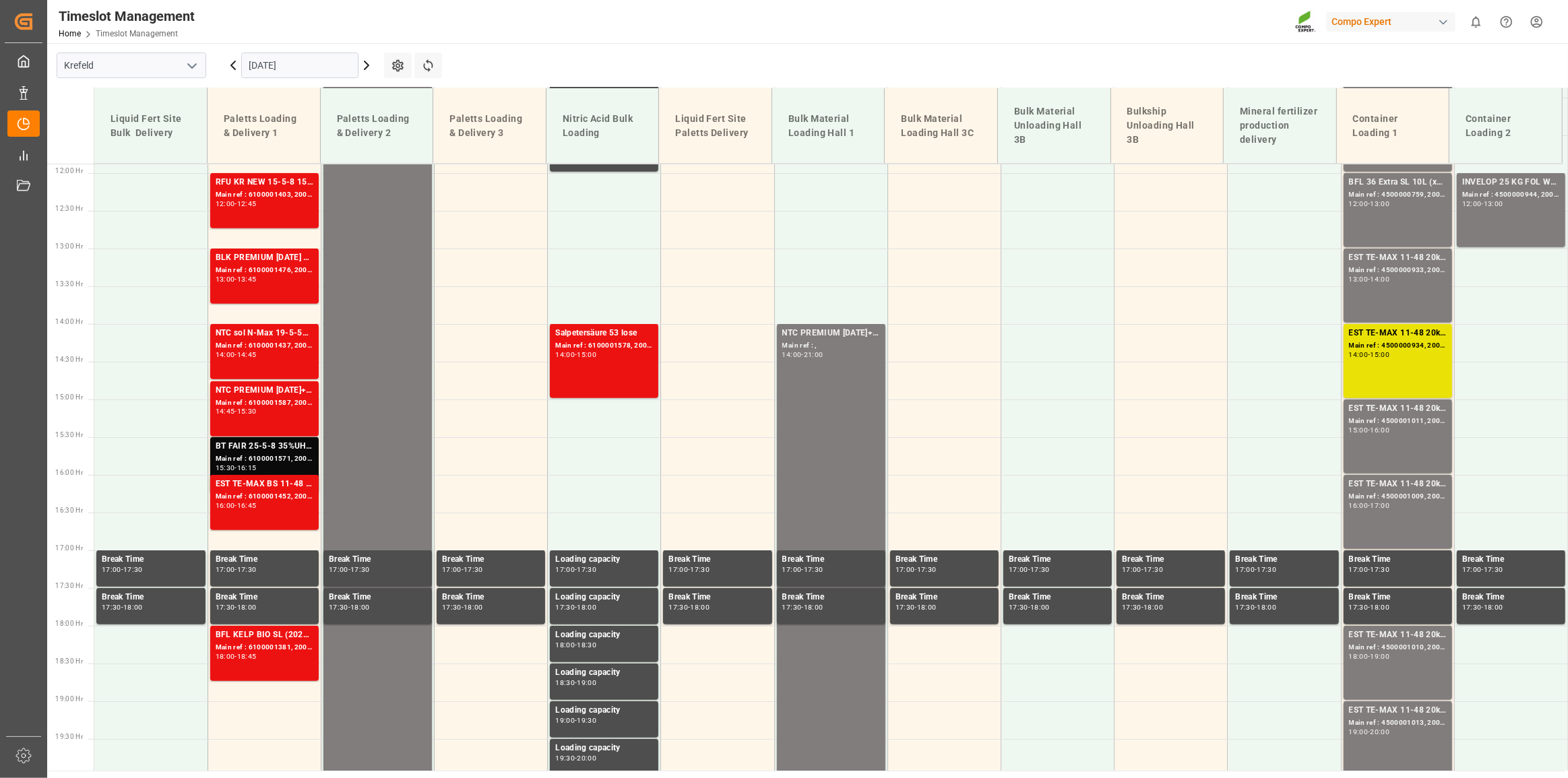
scroll to position [925, 0]
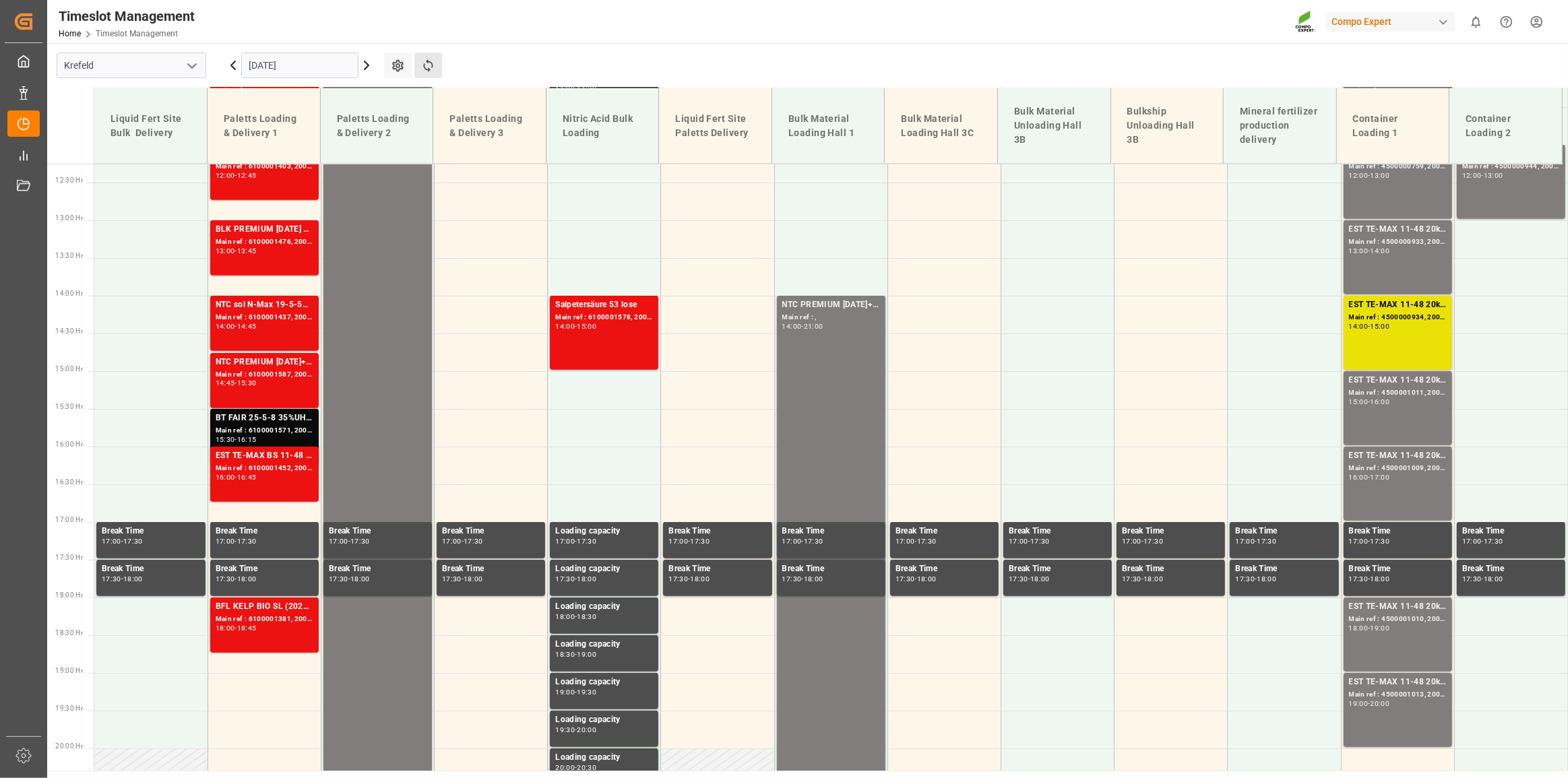
click at [427, 73] on button "Refresh Time Slots" at bounding box center [428, 66] width 28 height 26
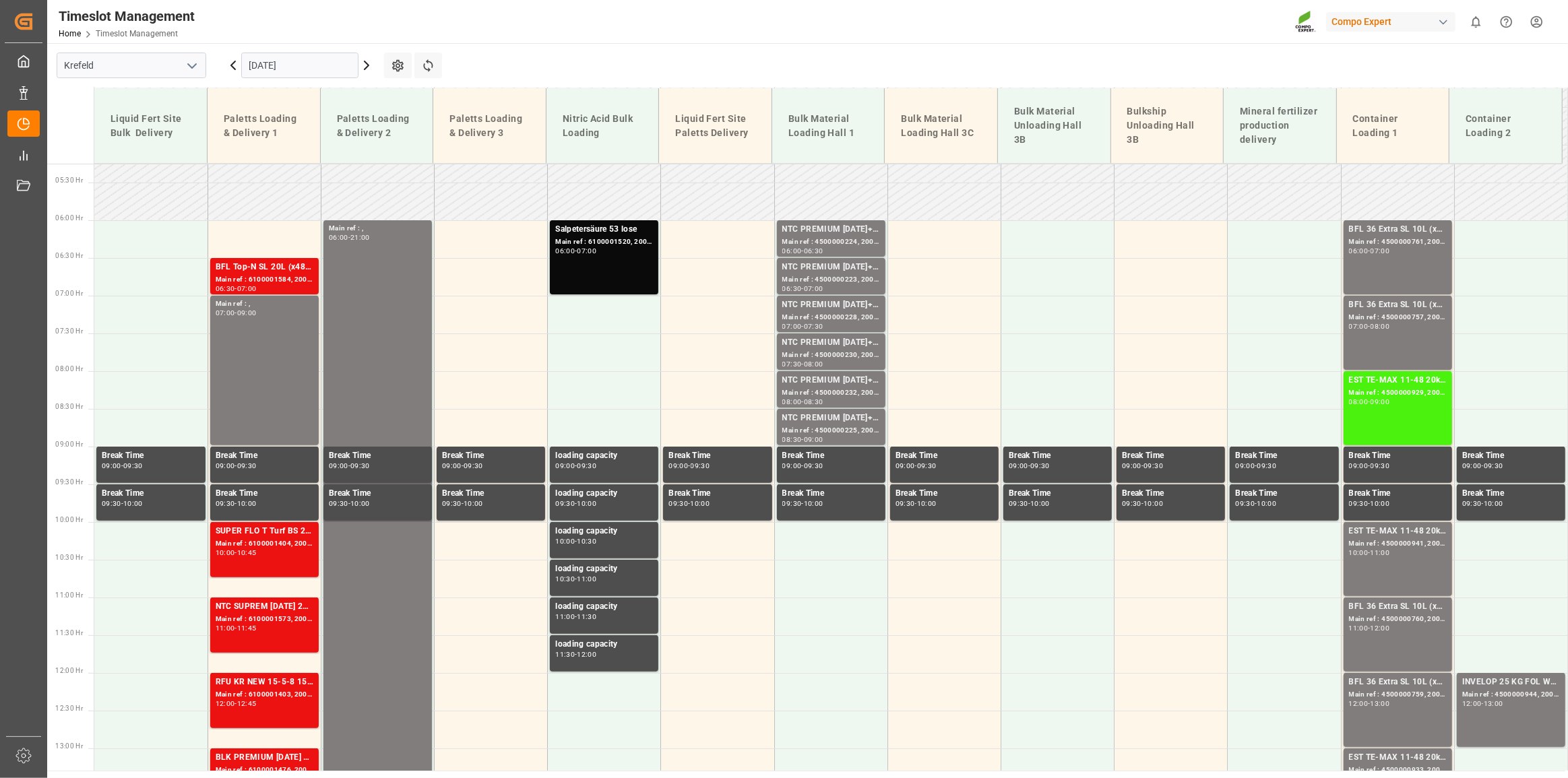
scroll to position [428, 0]
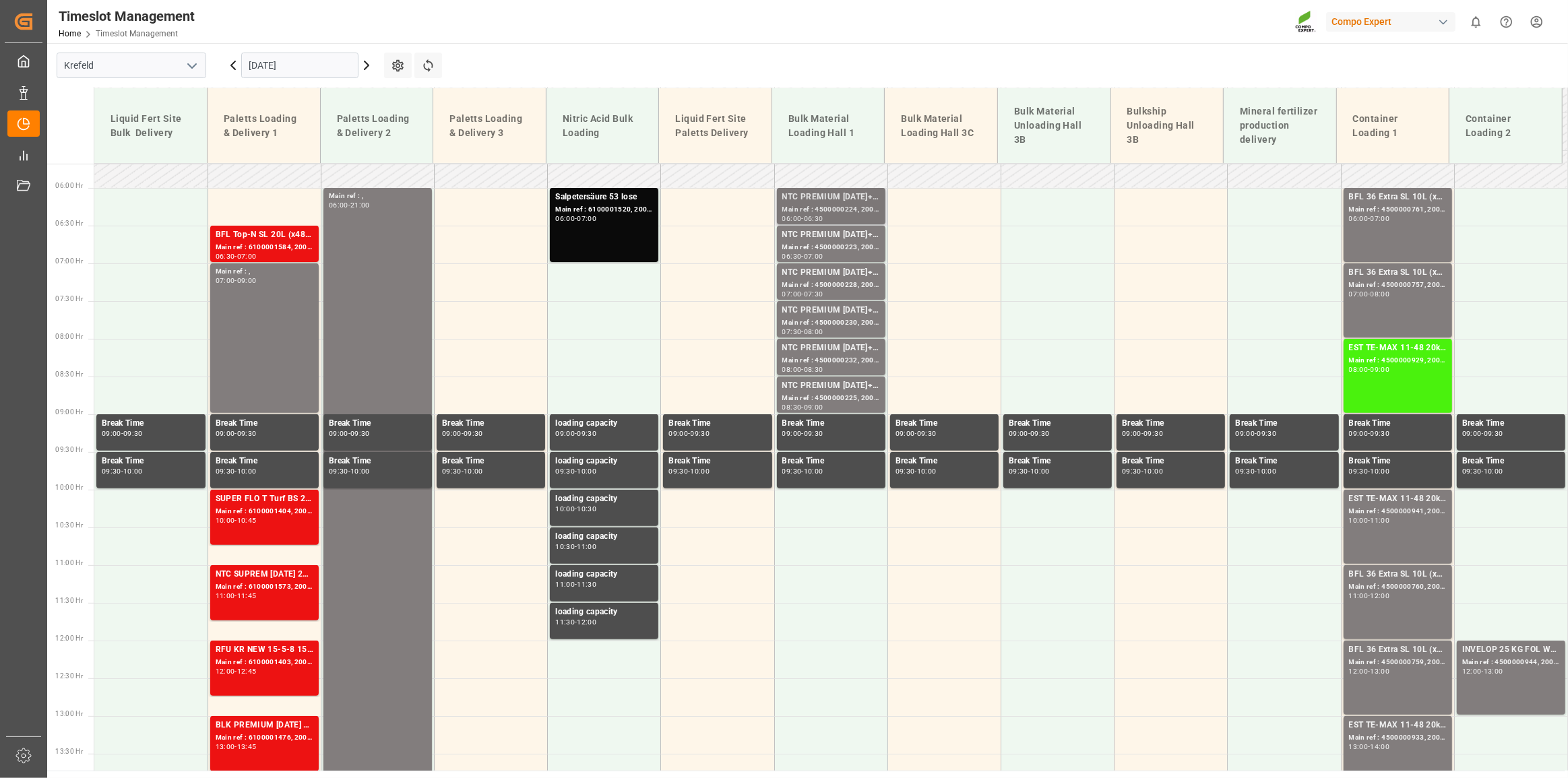
click at [861, 211] on div "Main ref : 4500000224, 2000000040" at bounding box center [831, 209] width 98 height 11
